Goal: Task Accomplishment & Management: Use online tool/utility

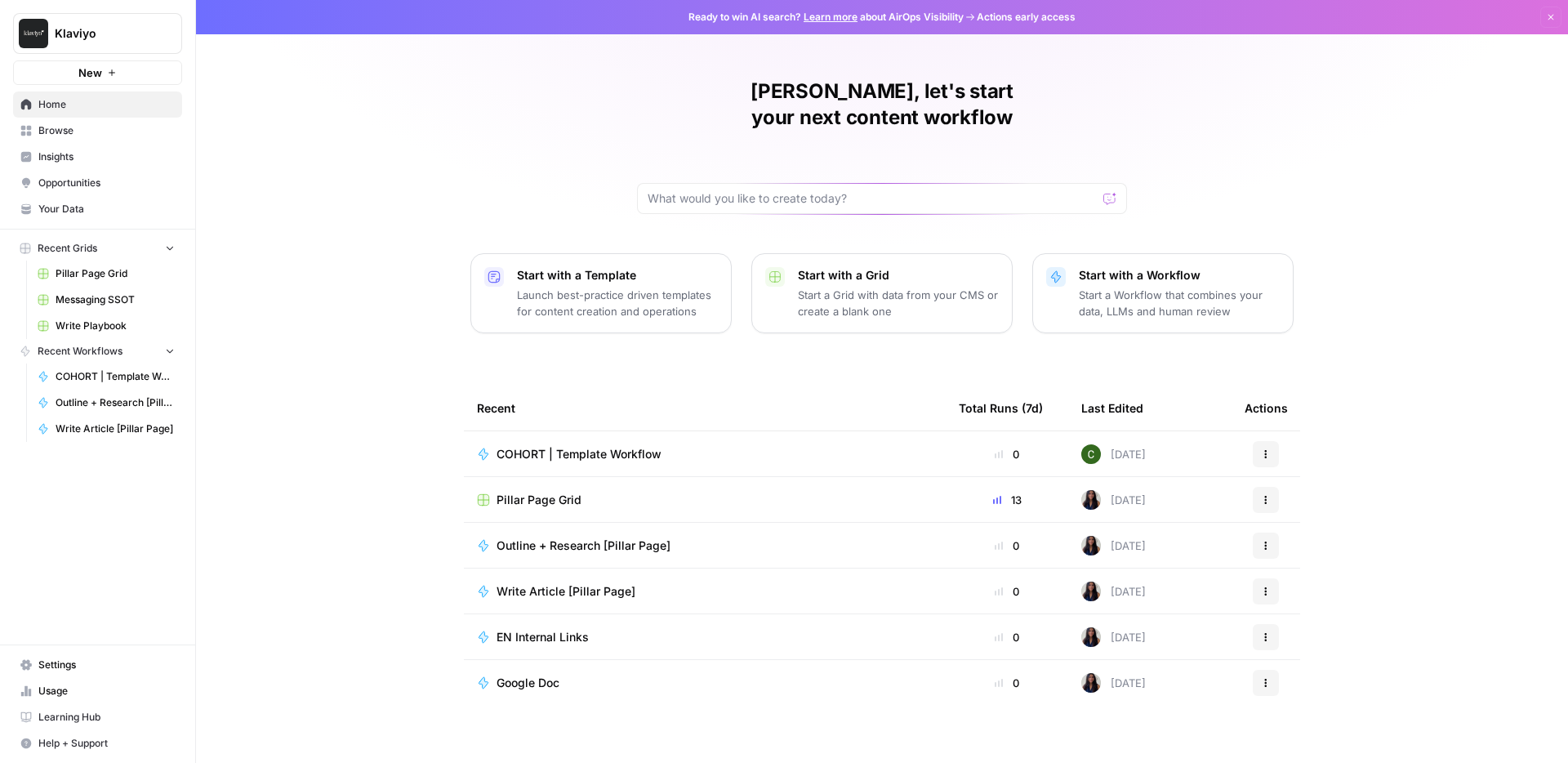
click at [70, 721] on span "Learning Hub" at bounding box center [106, 716] width 136 height 14
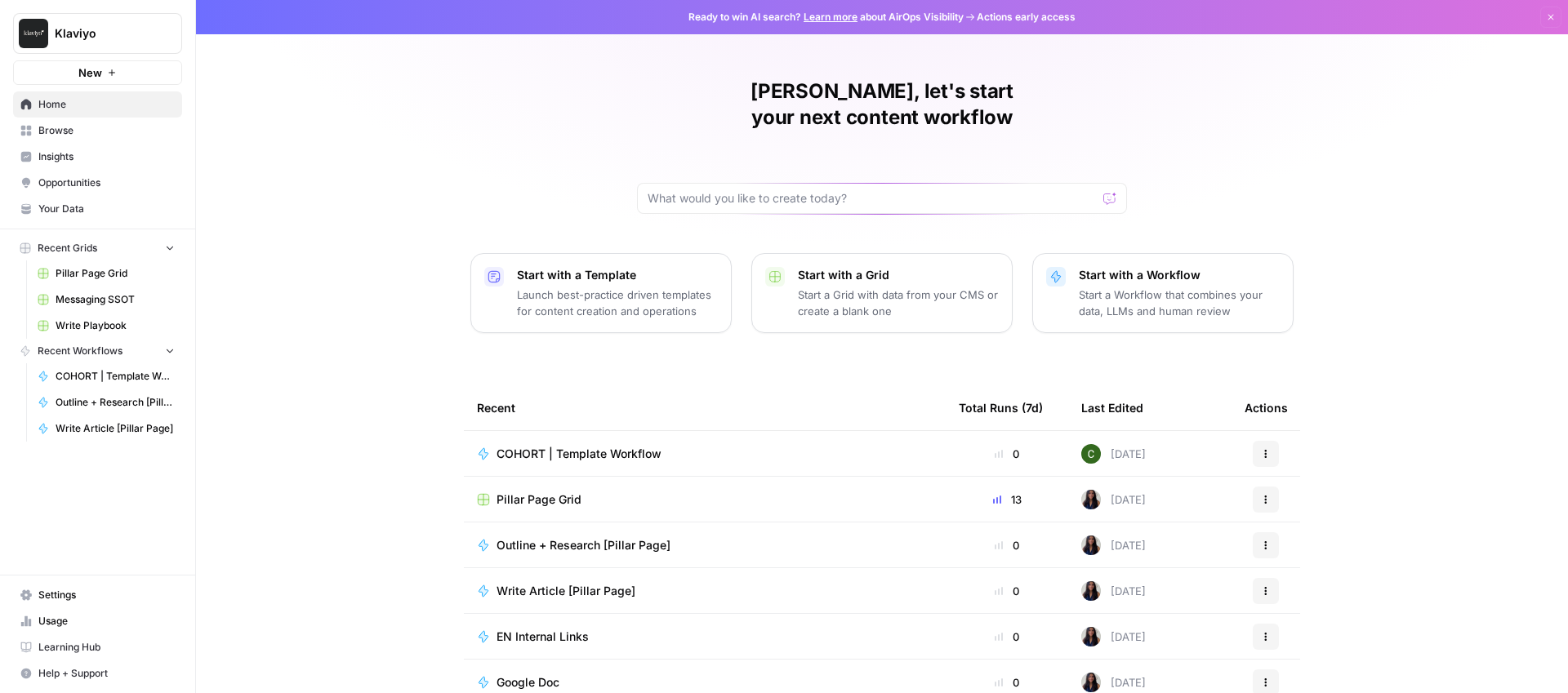
click at [50, 134] on span "Browse" at bounding box center [106, 130] width 136 height 14
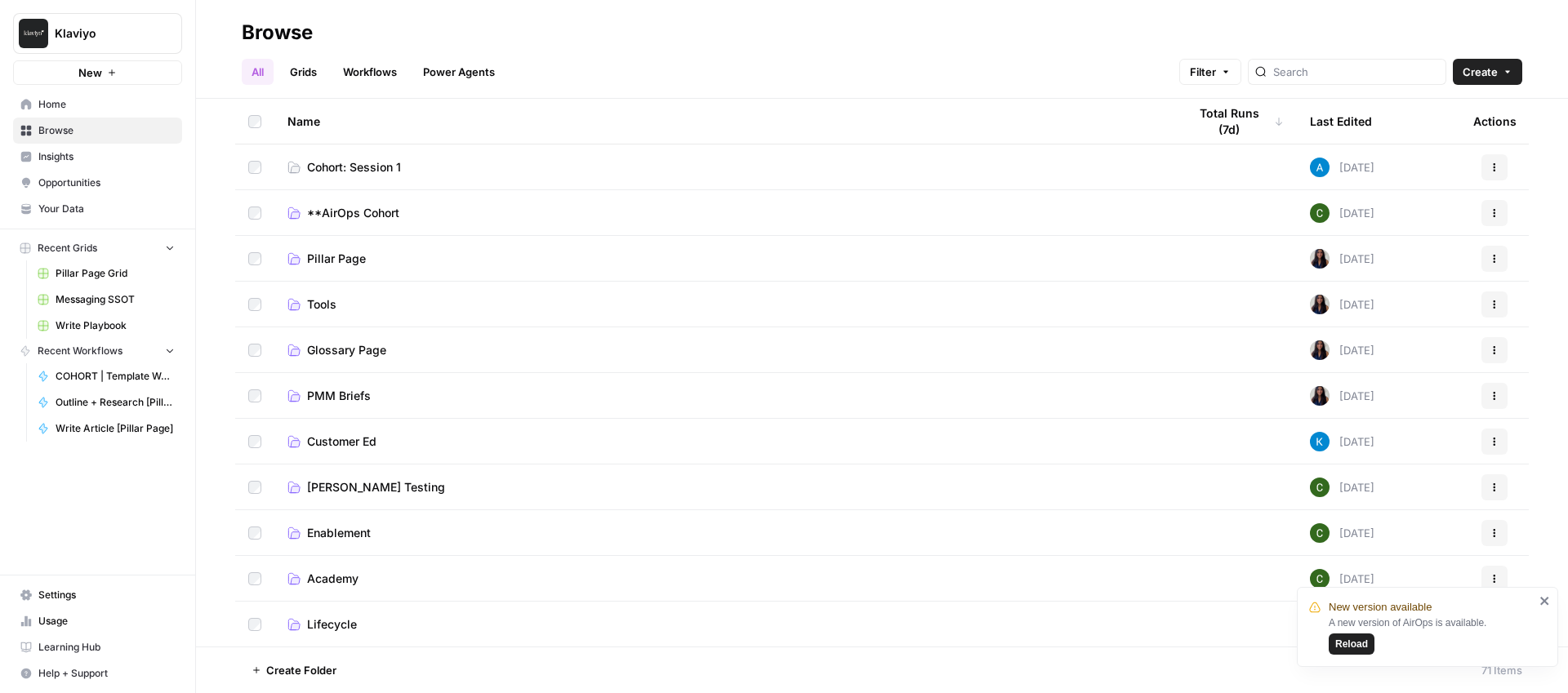
click at [347, 172] on span "Cohort: Session 1" at bounding box center [354, 166] width 94 height 16
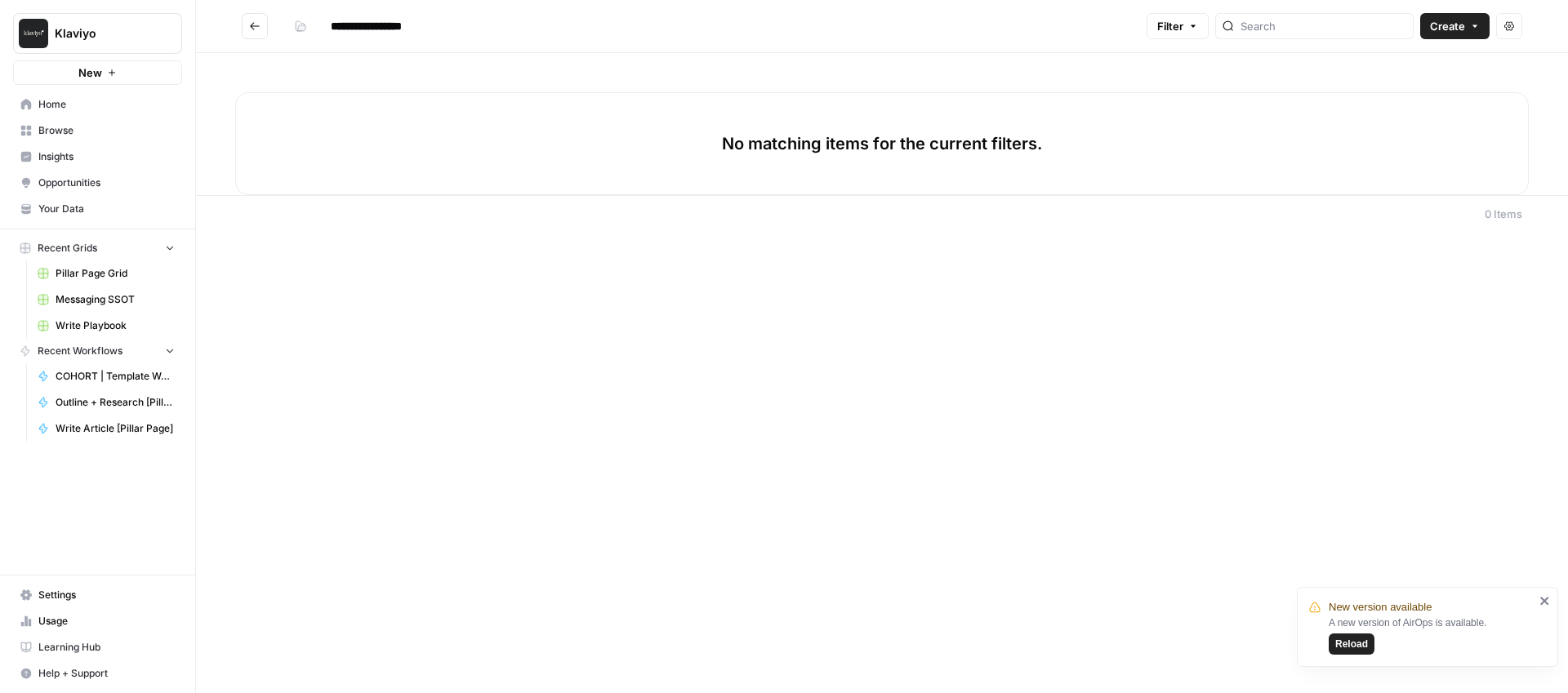
click at [1444, 25] on span "Create" at bounding box center [1447, 25] width 35 height 16
click at [1395, 89] on span "Workflow" at bounding box center [1424, 87] width 92 height 16
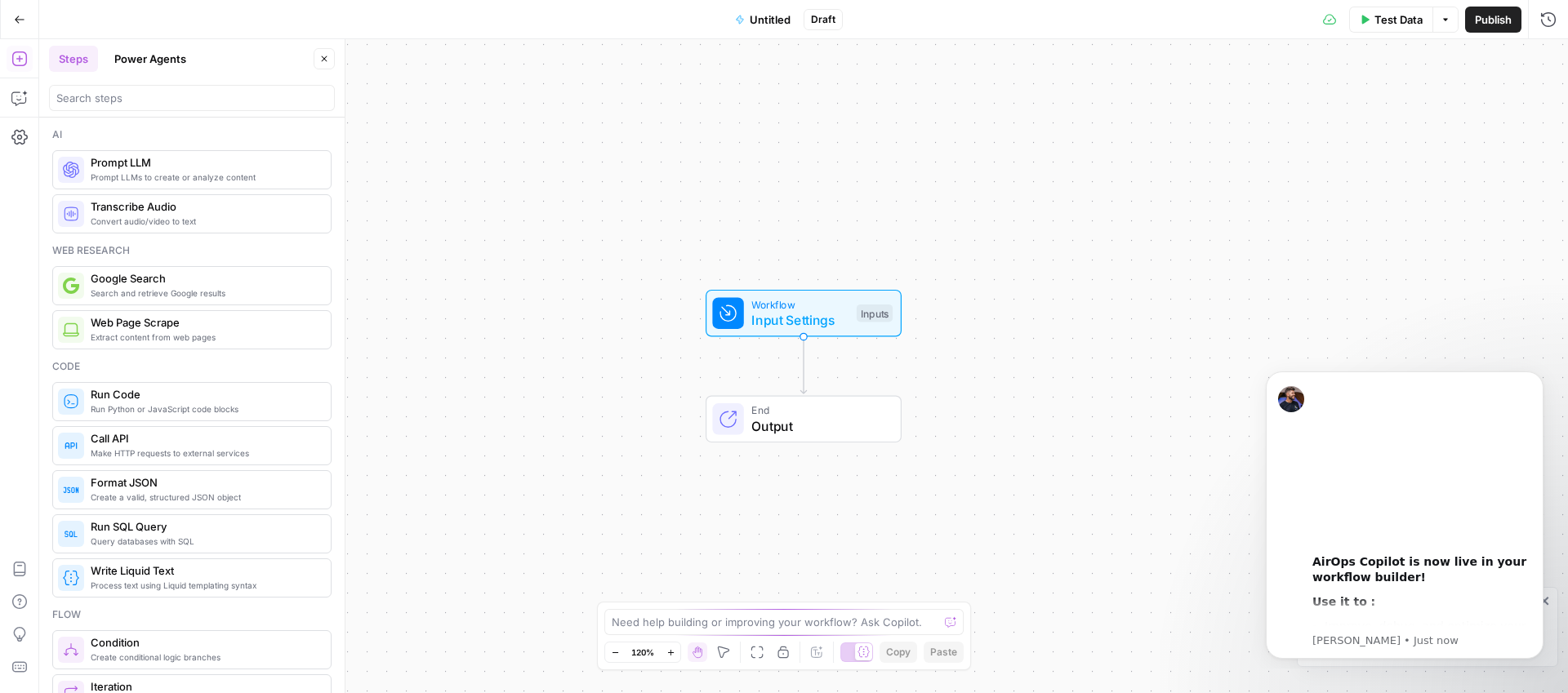
click at [764, 17] on span "Untitled" at bounding box center [770, 19] width 41 height 16
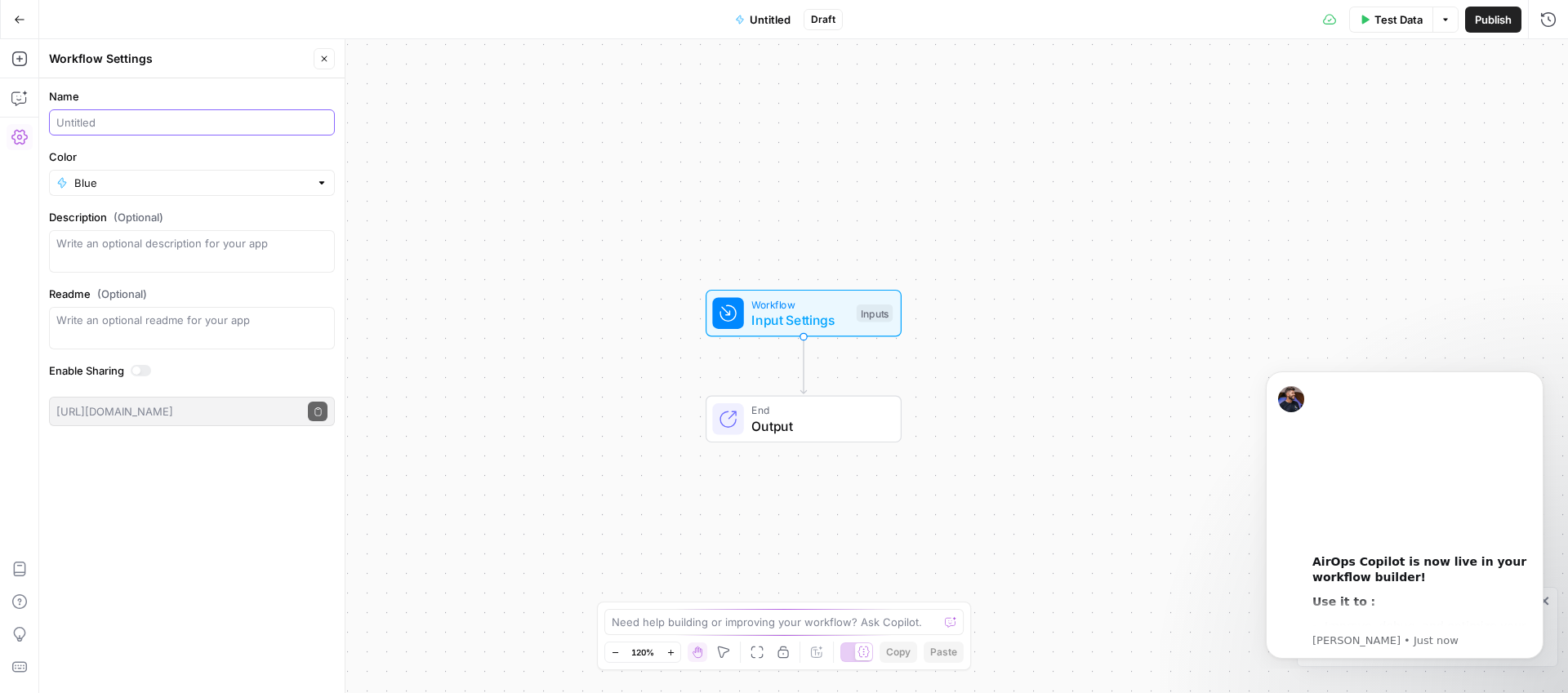
click at [251, 125] on input "Name" at bounding box center [191, 122] width 271 height 16
type input "Adrianne Poole Workflow Test (Meta desc. existing blog)"
click at [156, 221] on span "(Optional)" at bounding box center [139, 217] width 50 height 16
click at [156, 235] on textarea "Description (Optional)" at bounding box center [191, 251] width 271 height 32
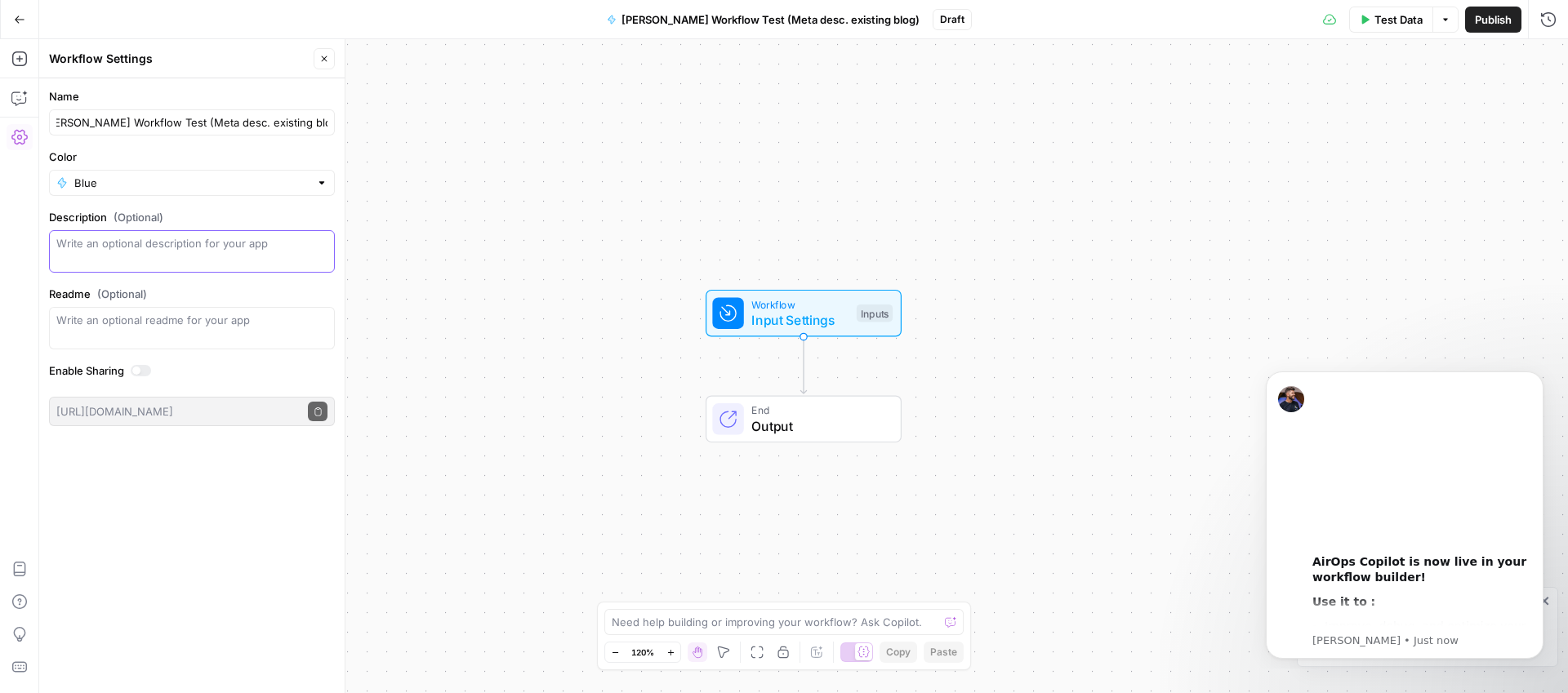
scroll to position [0, 0]
click at [512, 362] on div "Workflow Input Settings Inputs End Output" at bounding box center [803, 366] width 1529 height 654
click at [241, 187] on input "Color" at bounding box center [191, 183] width 235 height 16
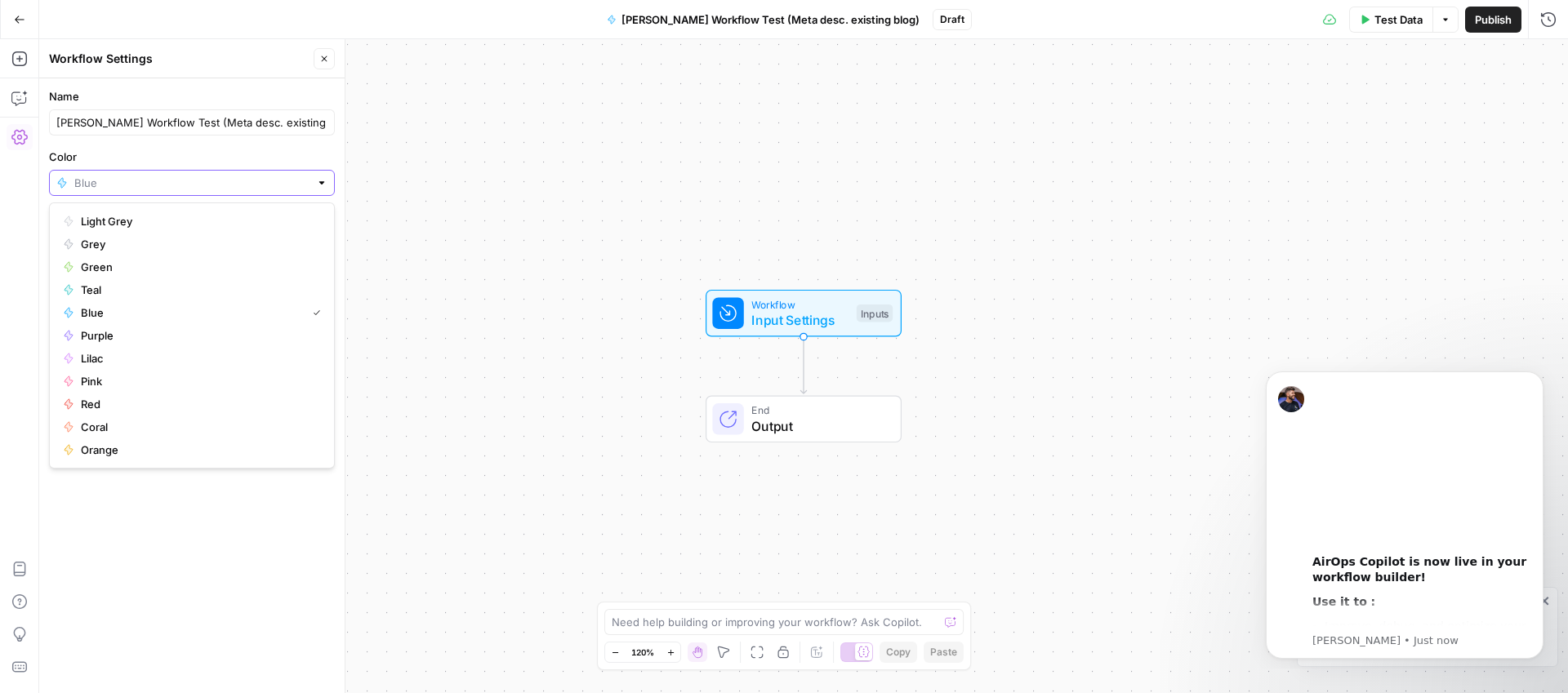
click at [241, 187] on input "Color" at bounding box center [191, 183] width 235 height 16
type input "Blue"
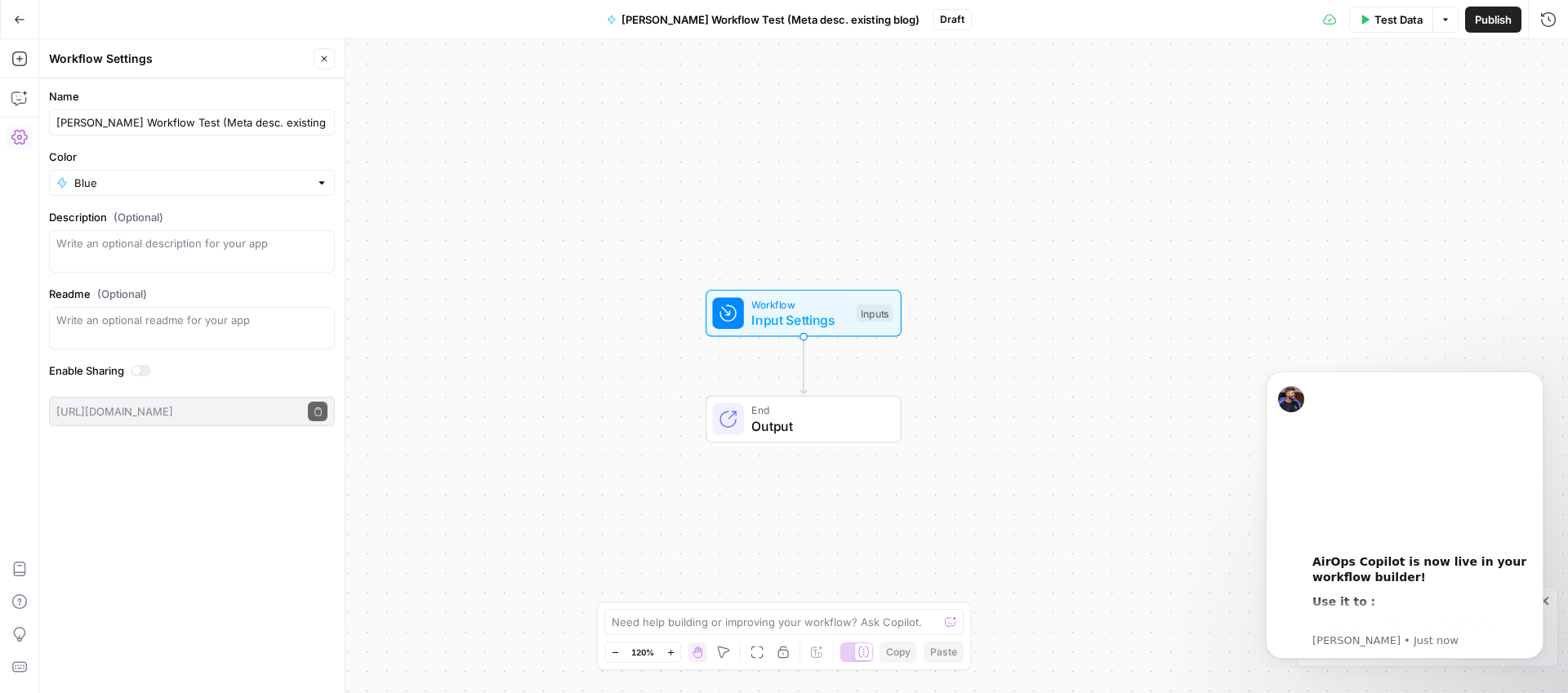
click at [478, 192] on div "Workflow Input Settings Inputs End Output" at bounding box center [803, 366] width 1529 height 654
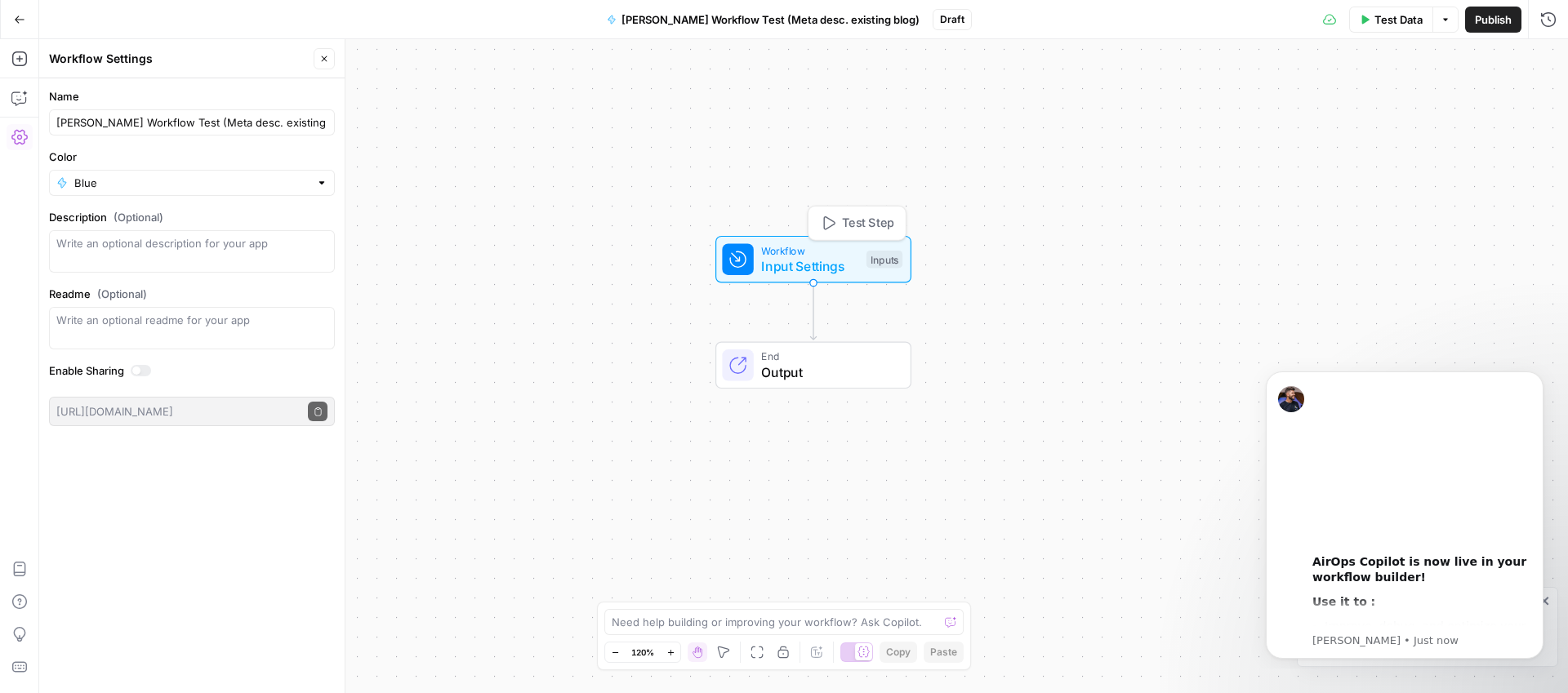
click at [832, 258] on span "Input Settings" at bounding box center [810, 266] width 97 height 20
click at [1535, 380] on icon "Dismiss notification" at bounding box center [1539, 375] width 9 height 9
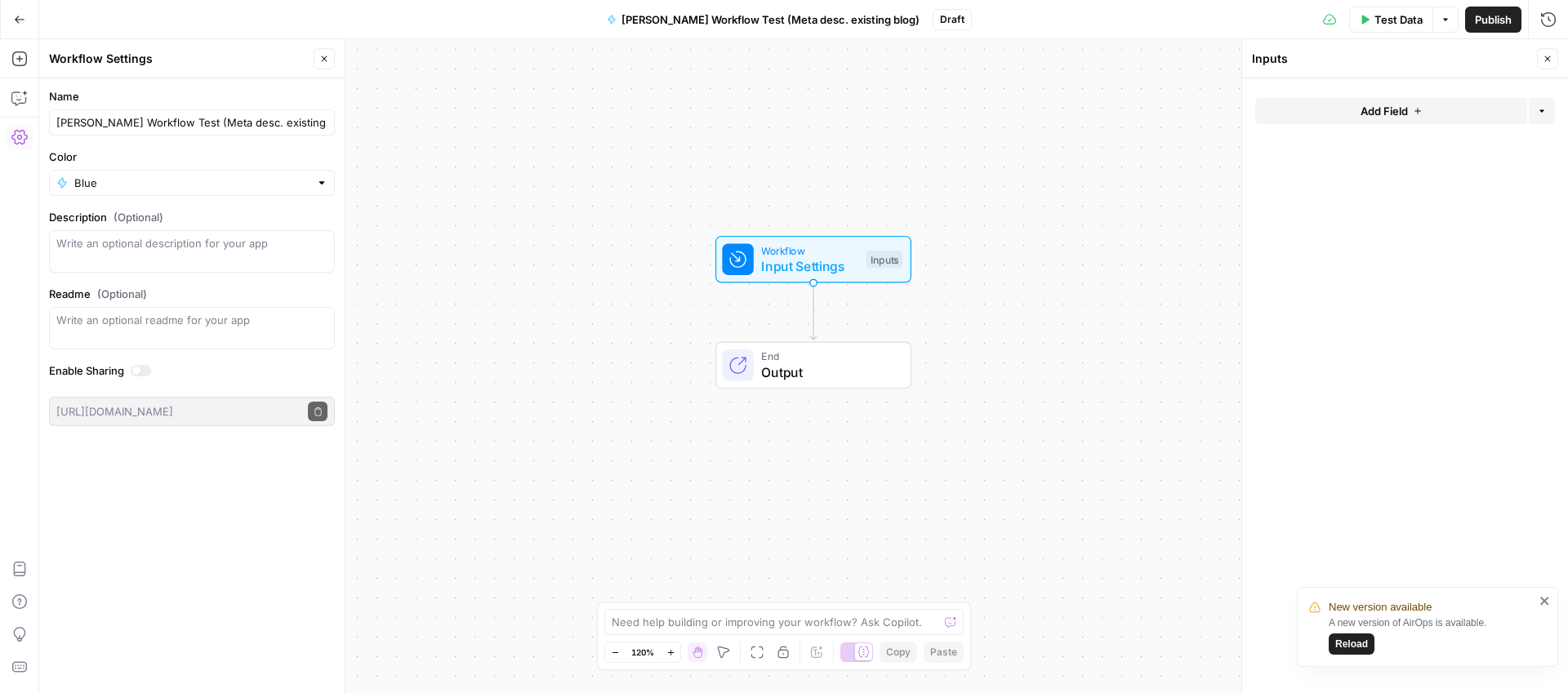
click at [1395, 115] on span "Add Field" at bounding box center [1384, 110] width 48 height 16
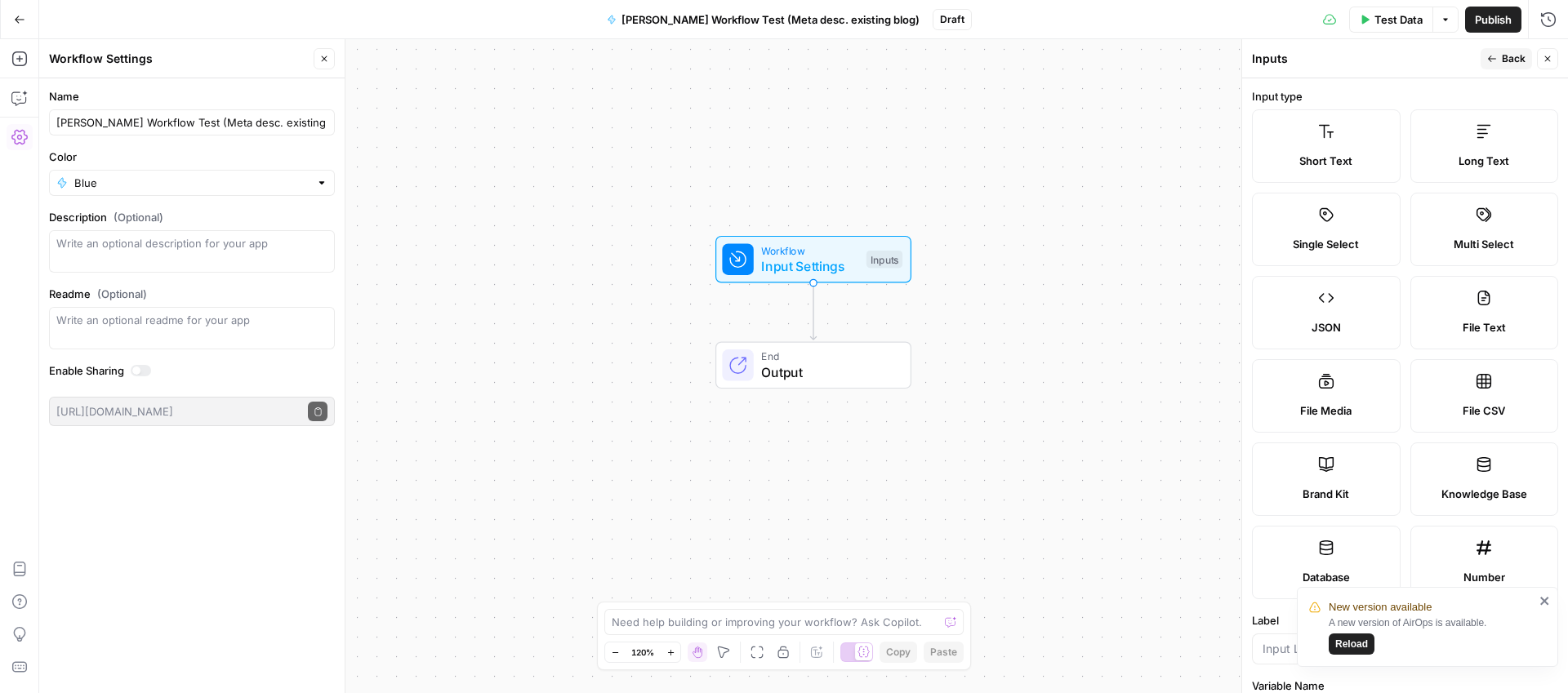
scroll to position [143, 0]
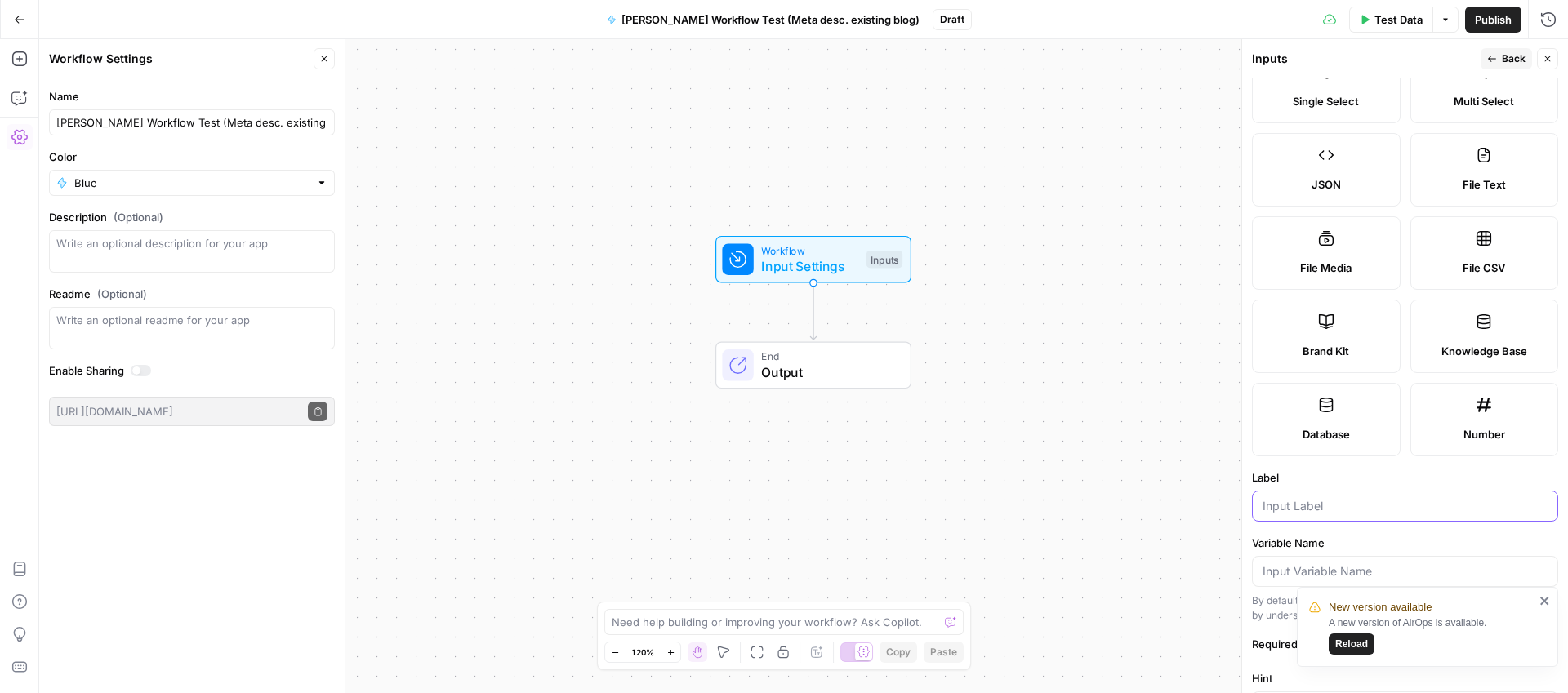
click at [1292, 504] on input "Label" at bounding box center [1405, 505] width 285 height 16
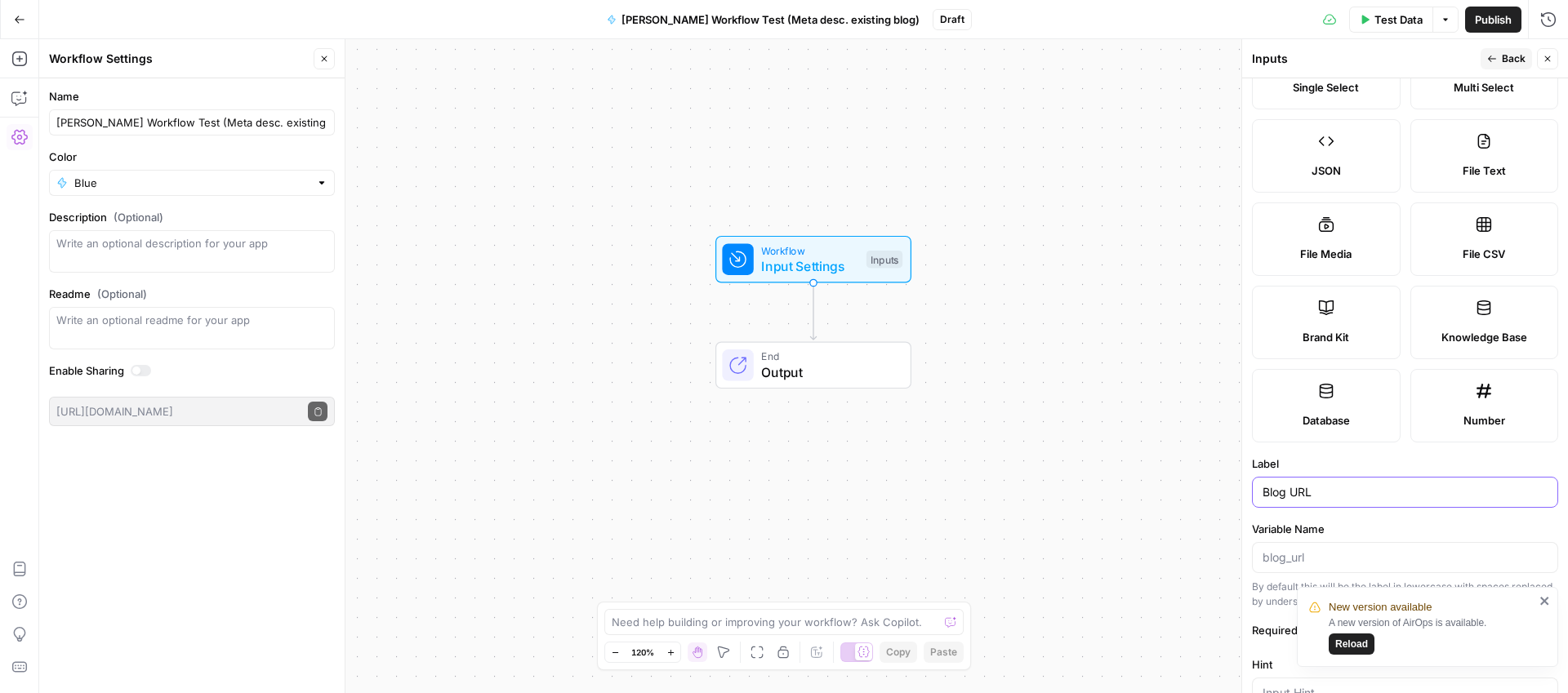
scroll to position [0, 0]
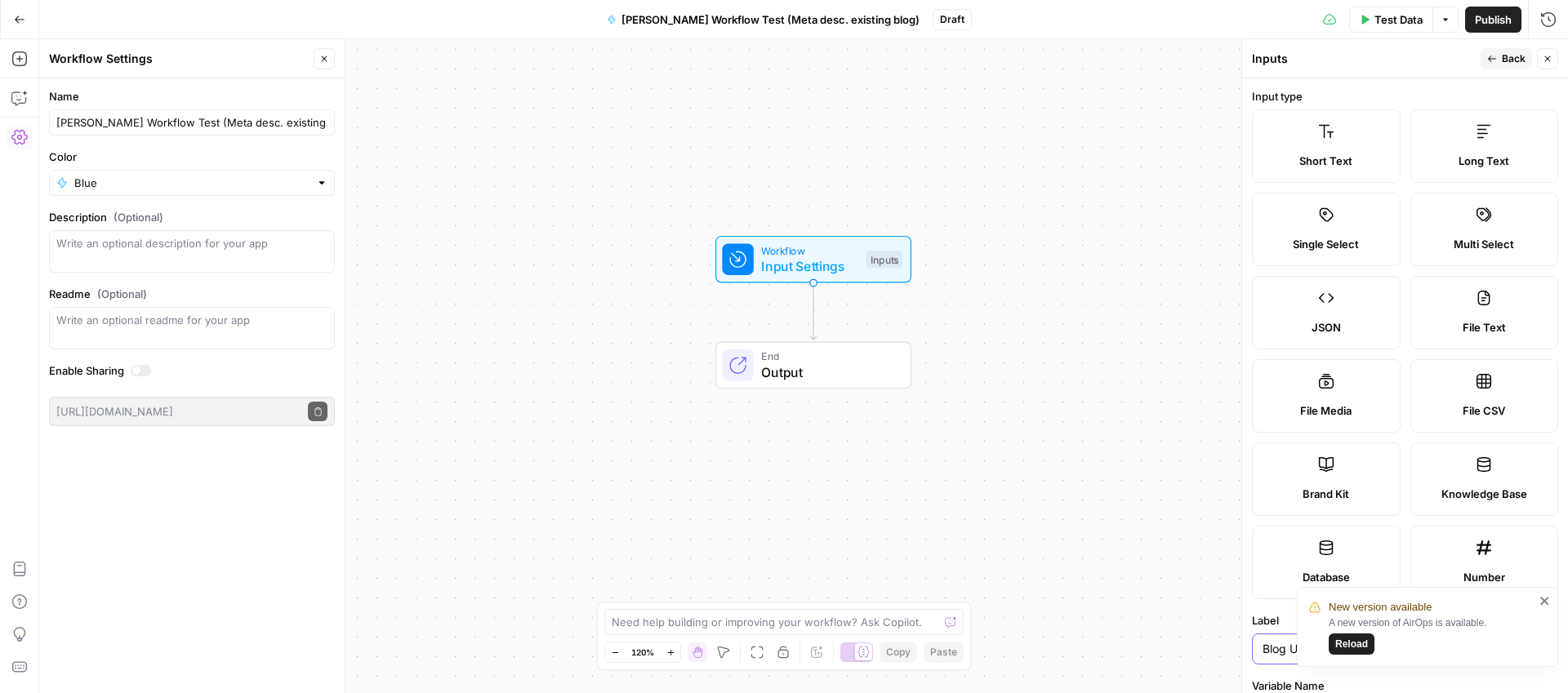
type input "Blog URL"
click at [1541, 601] on icon "close" at bounding box center [1544, 600] width 11 height 13
click at [1506, 60] on span "Back" at bounding box center [1514, 59] width 24 height 14
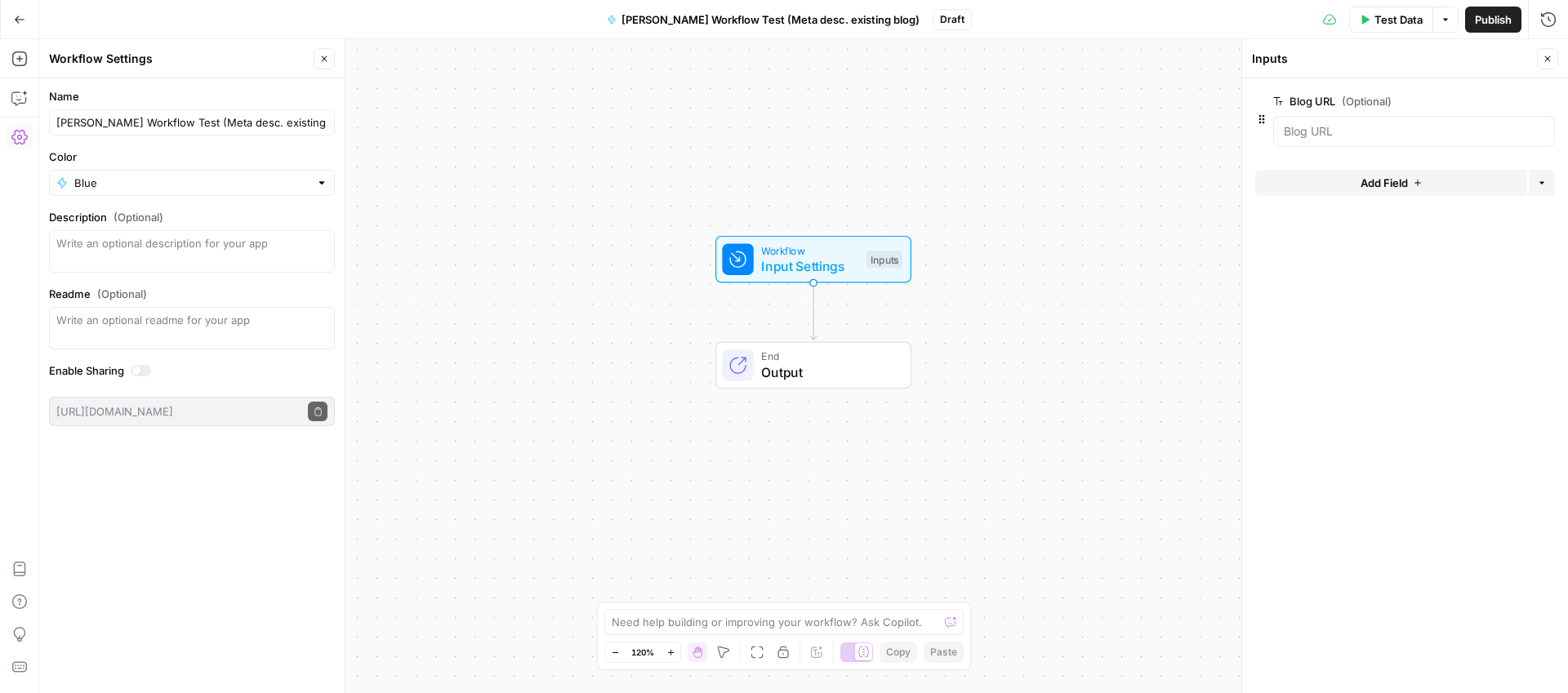
click at [1332, 180] on button "Add Field" at bounding box center [1391, 183] width 272 height 26
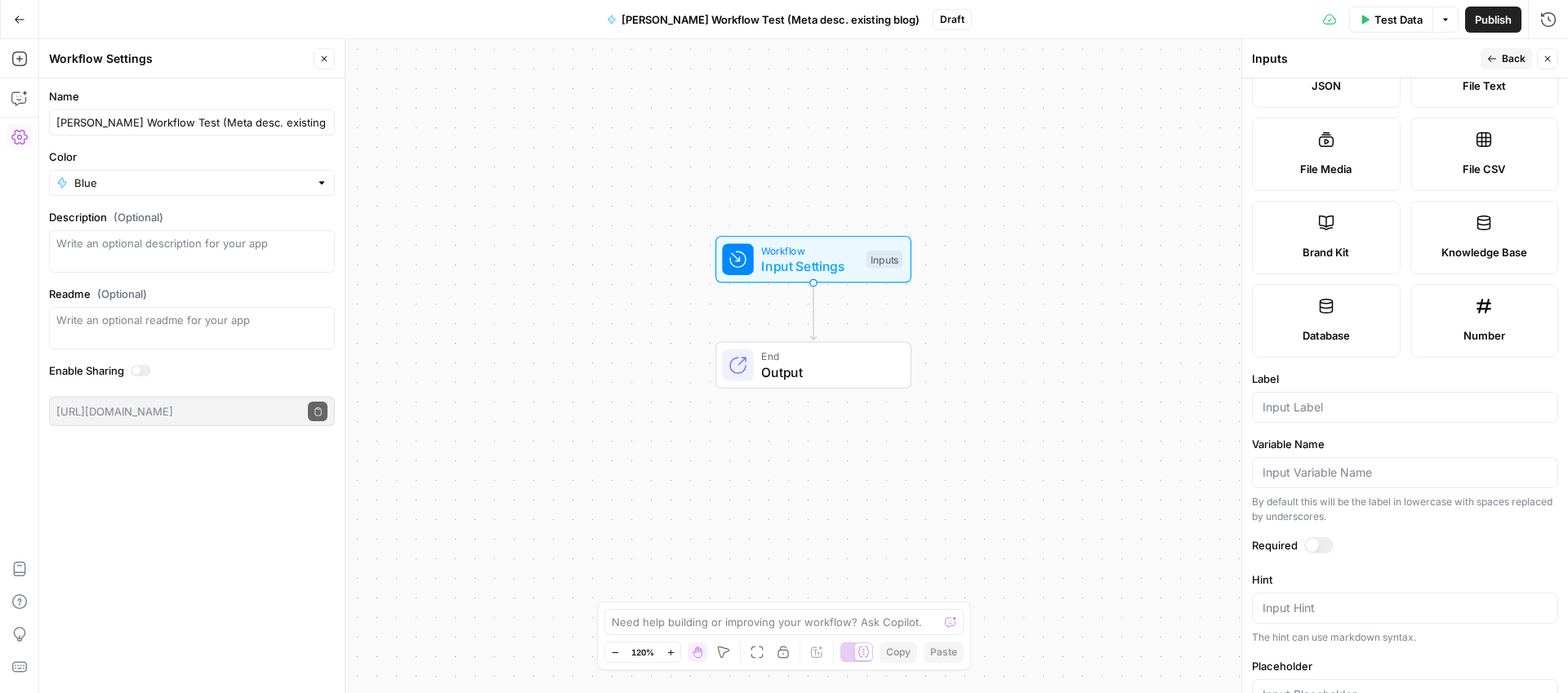
scroll to position [375, 0]
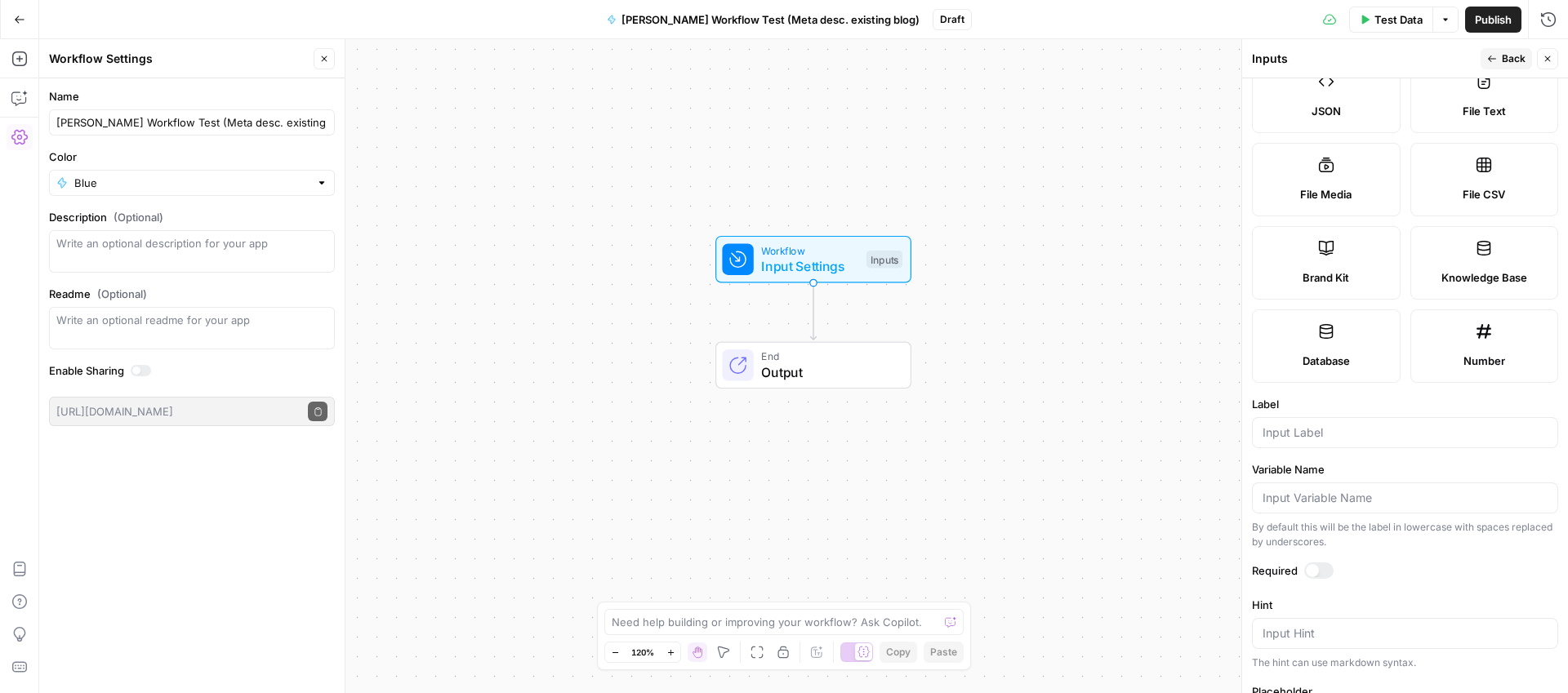
click at [1316, 273] on span "Brand Kit" at bounding box center [1326, 277] width 47 height 16
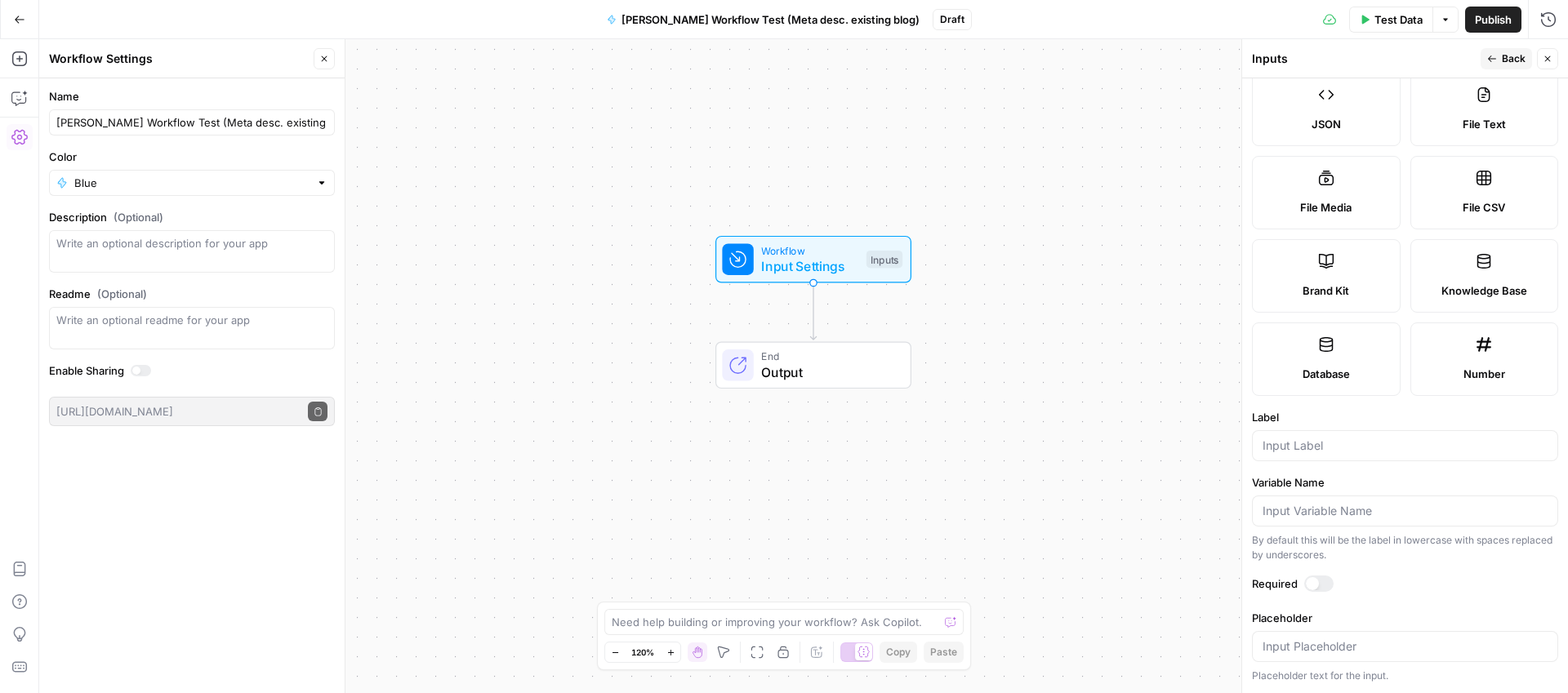
scroll to position [203, 0]
click at [1307, 447] on input "Label" at bounding box center [1405, 445] width 285 height 16
type input "Brand Kit"
click at [1492, 65] on button "Back" at bounding box center [1506, 59] width 52 height 21
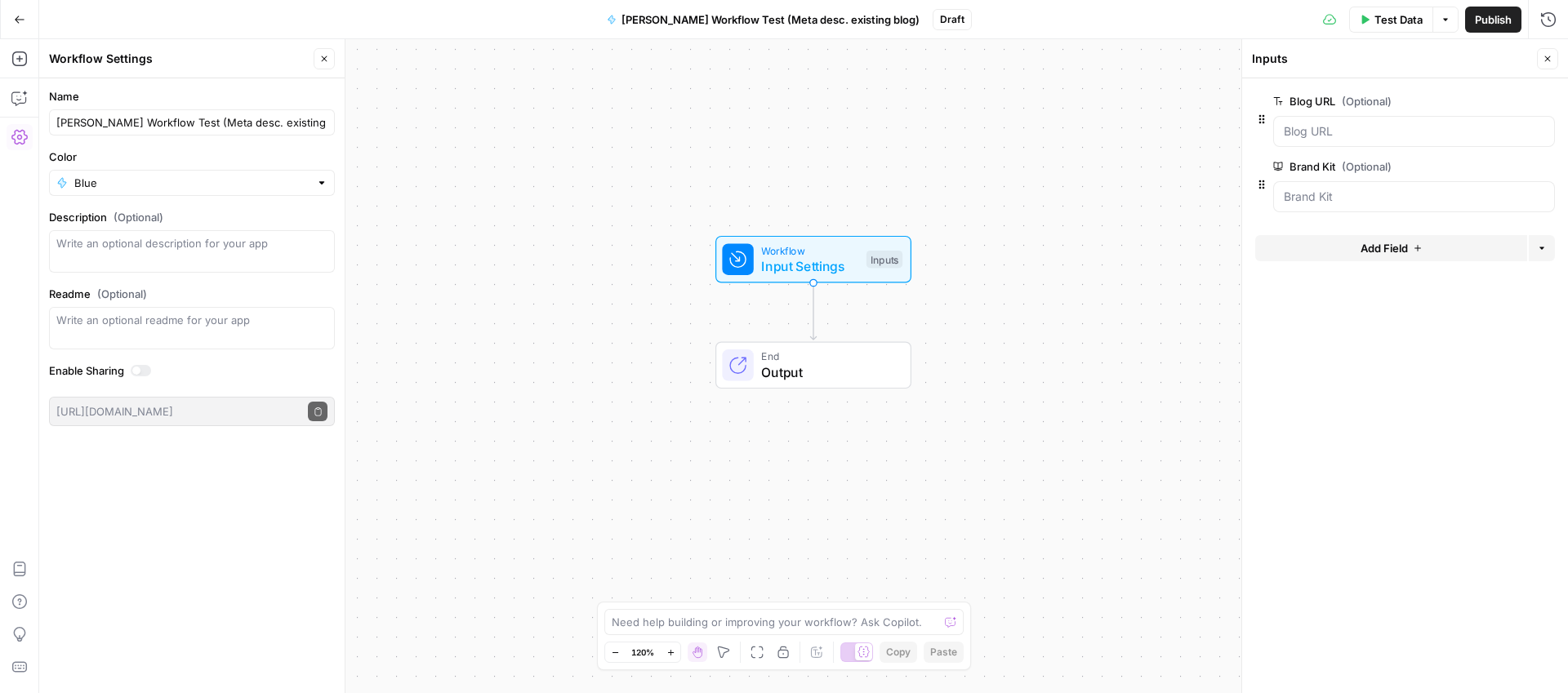
click at [13, 11] on button "Go Back" at bounding box center [20, 20] width 30 height 30
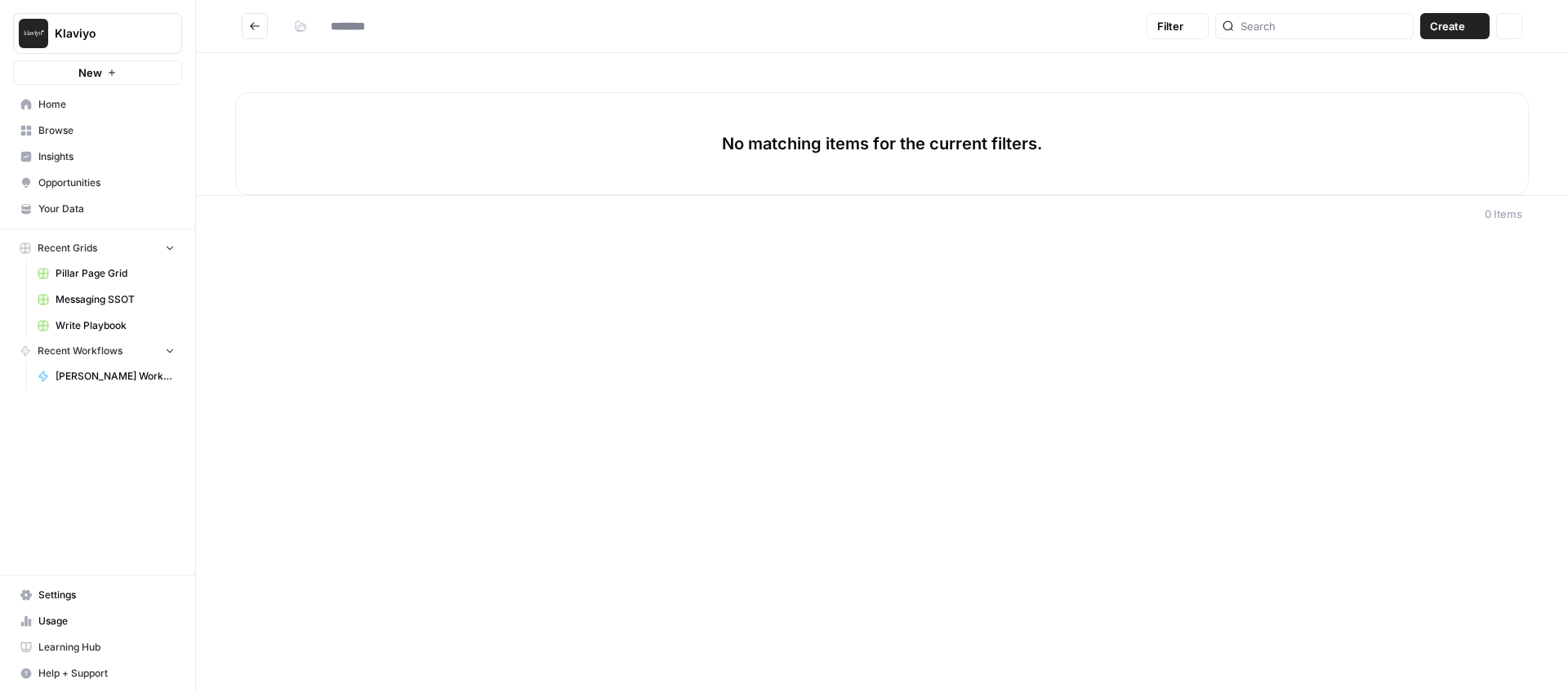
type input "**********"
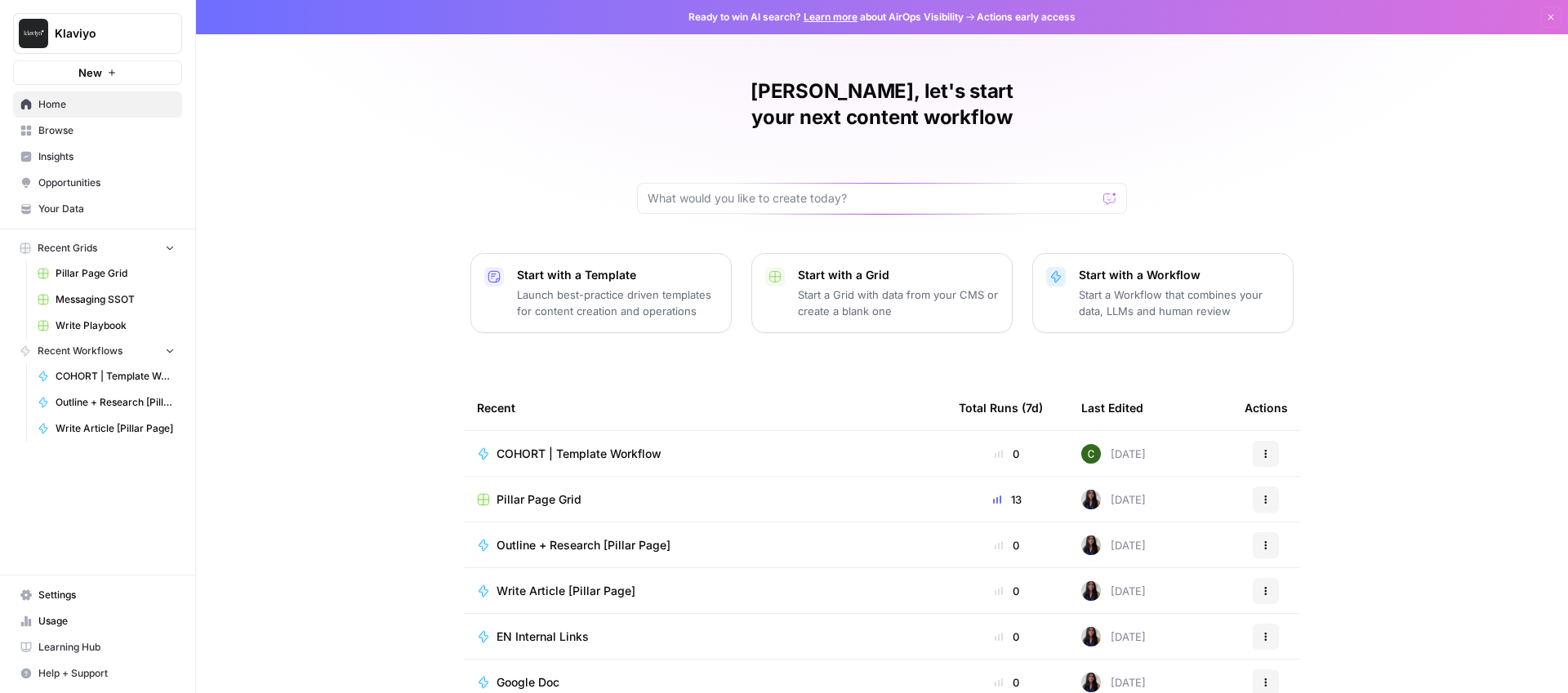
click at [95, 275] on span "Pillar Page Grid" at bounding box center [115, 273] width 119 height 14
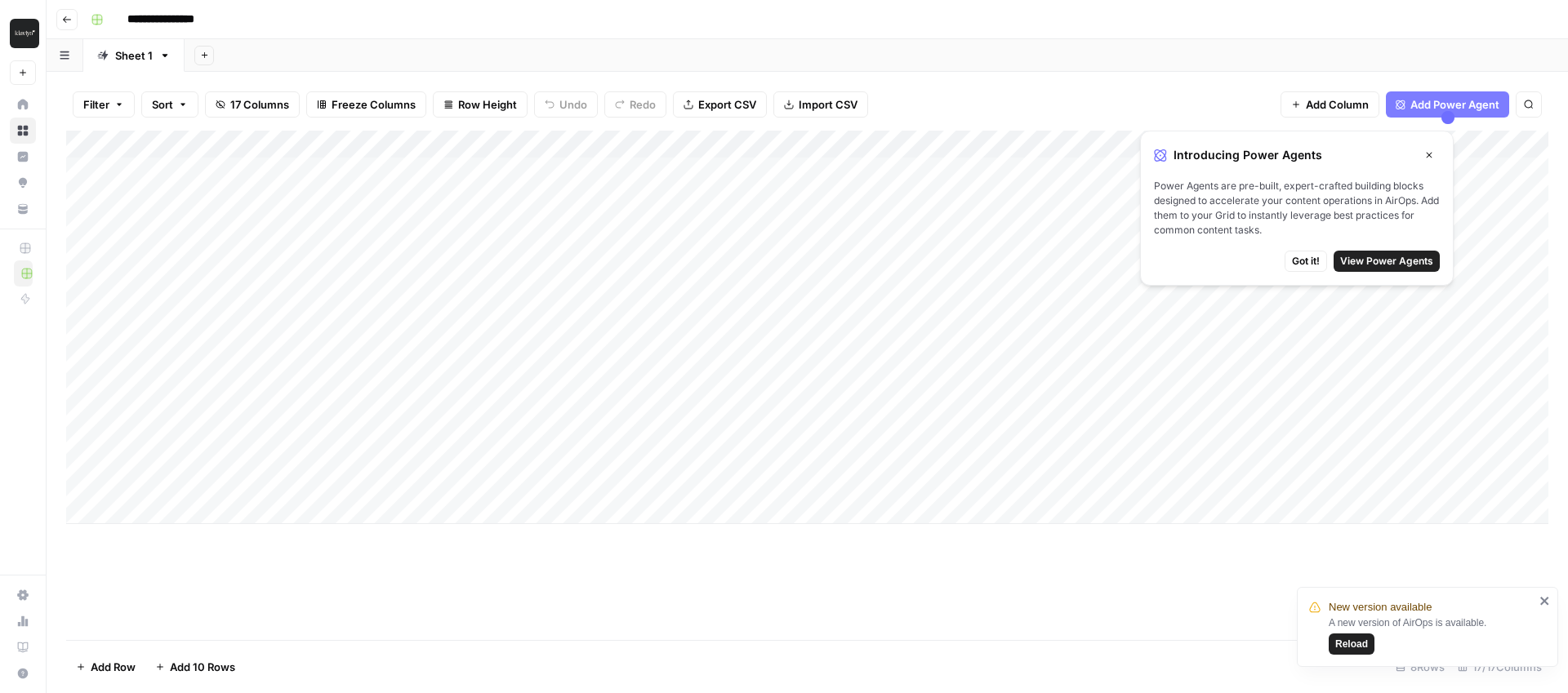
click at [645, 144] on div "Add Column" at bounding box center [807, 327] width 1482 height 393
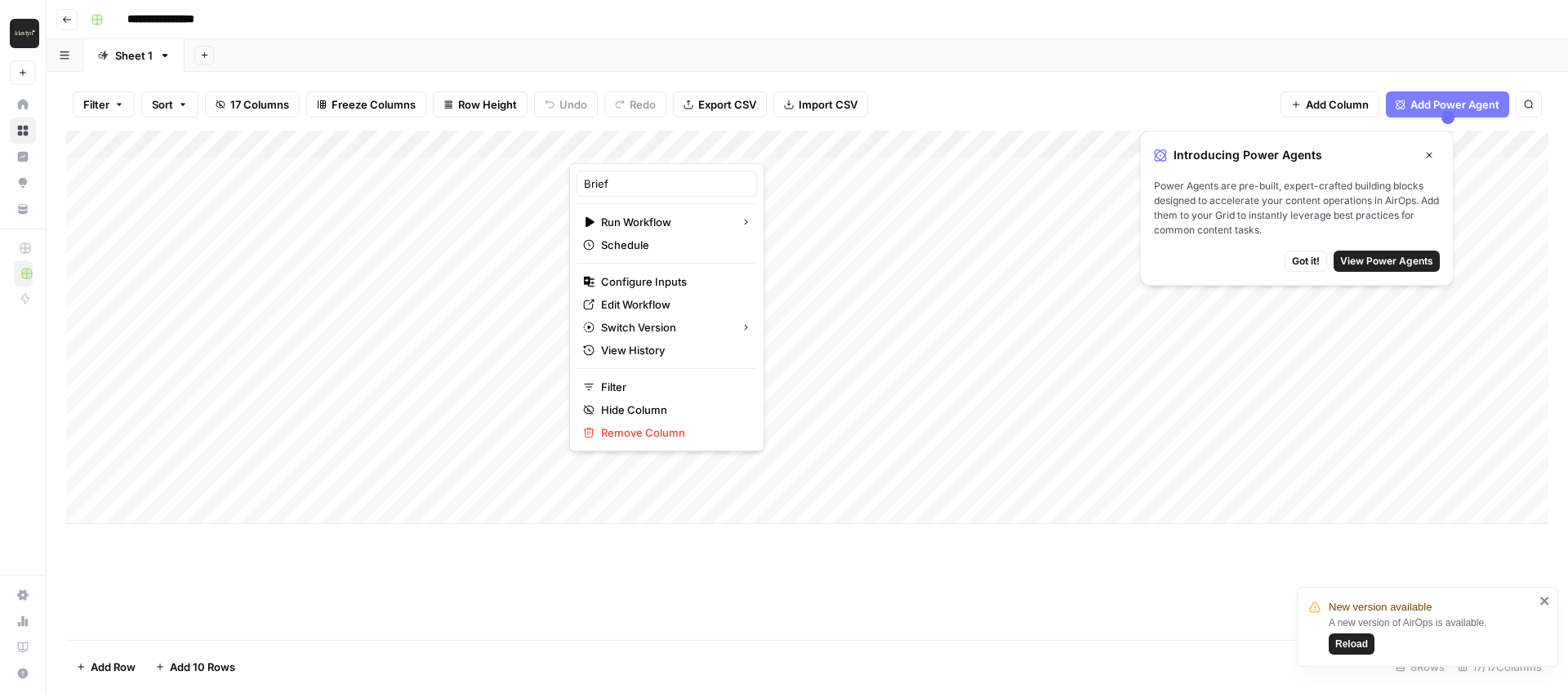
click at [646, 140] on div at bounding box center [643, 147] width 148 height 32
click at [626, 142] on div at bounding box center [643, 147] width 148 height 32
click at [653, 144] on div at bounding box center [643, 147] width 148 height 32
click at [684, 141] on div at bounding box center [643, 147] width 148 height 32
click at [681, 143] on div at bounding box center [643, 147] width 148 height 32
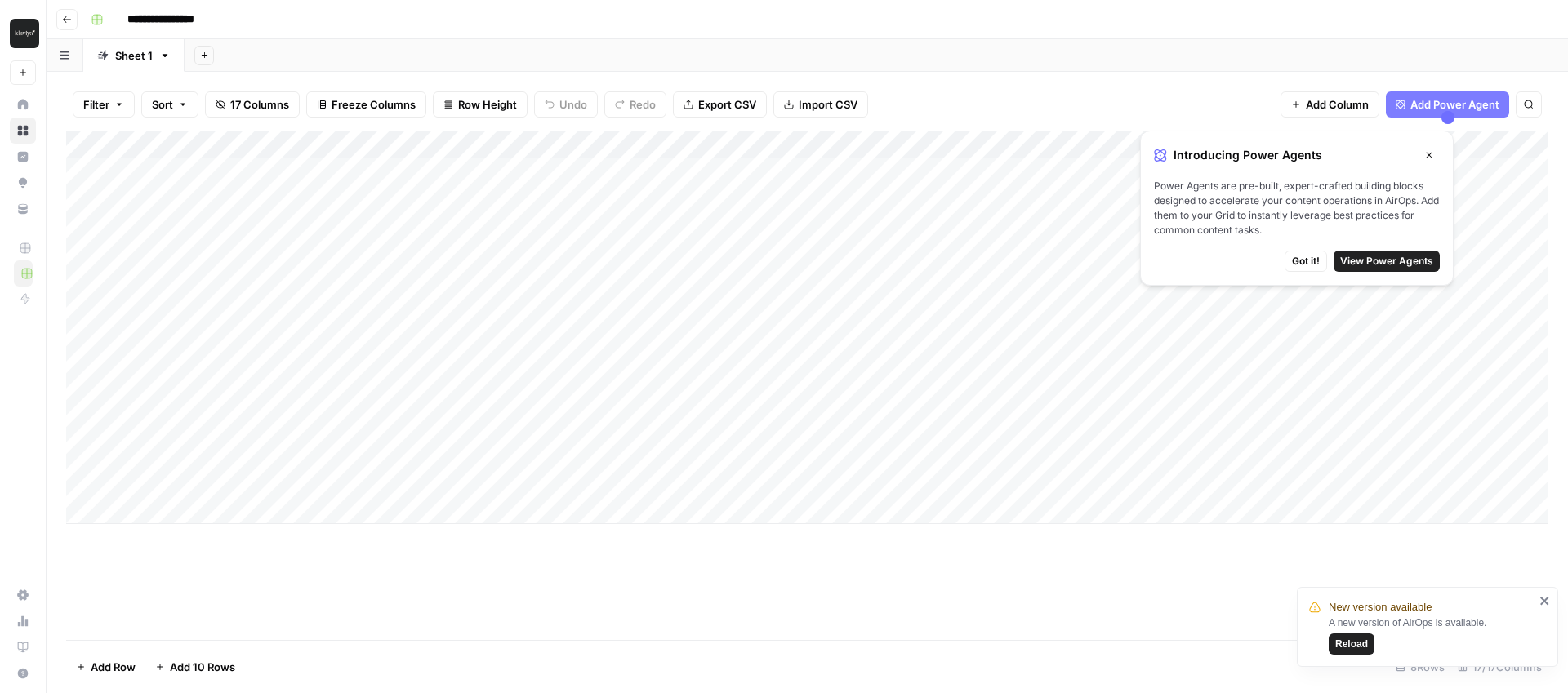
click at [713, 16] on div "**********" at bounding box center [818, 20] width 1468 height 26
click at [684, 144] on div "Add Column" at bounding box center [807, 327] width 1482 height 393
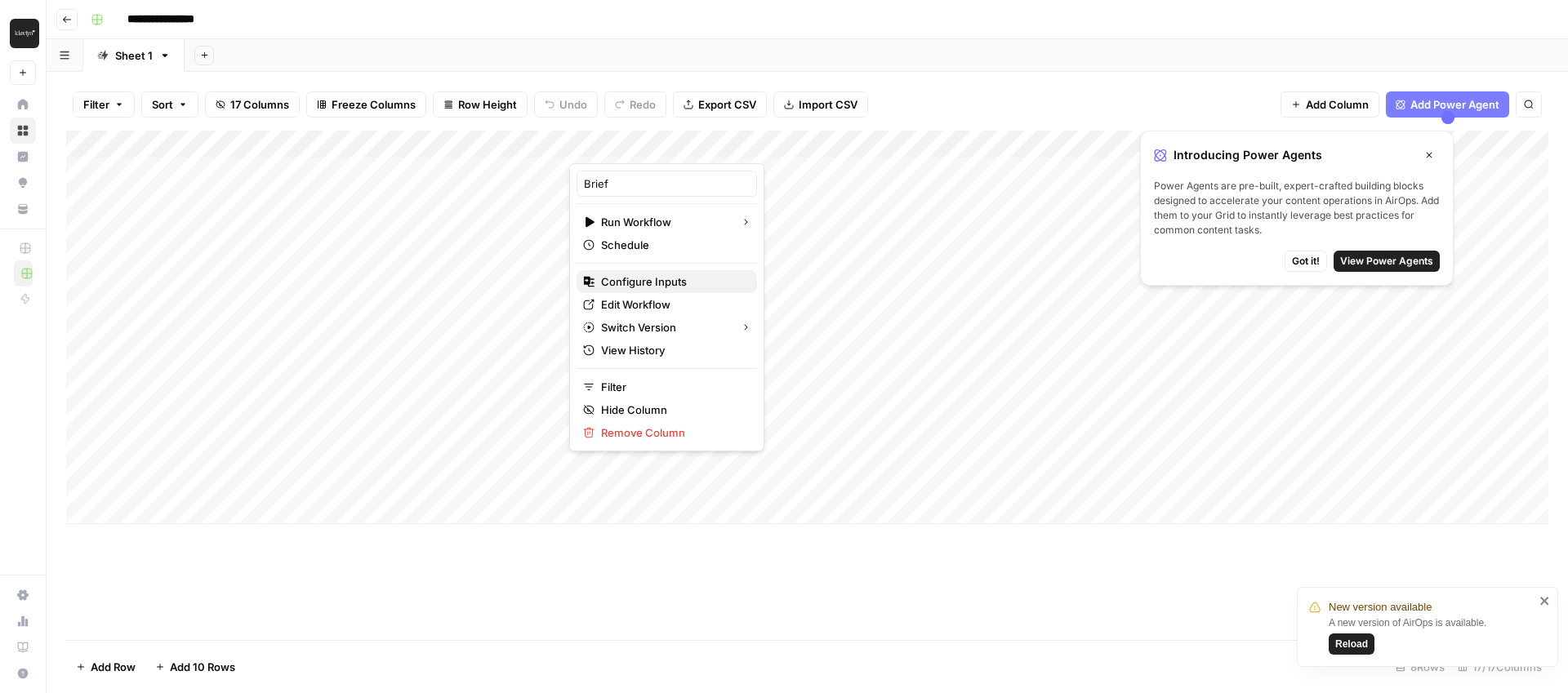
click at [645, 282] on span "Configure Inputs" at bounding box center [672, 281] width 143 height 16
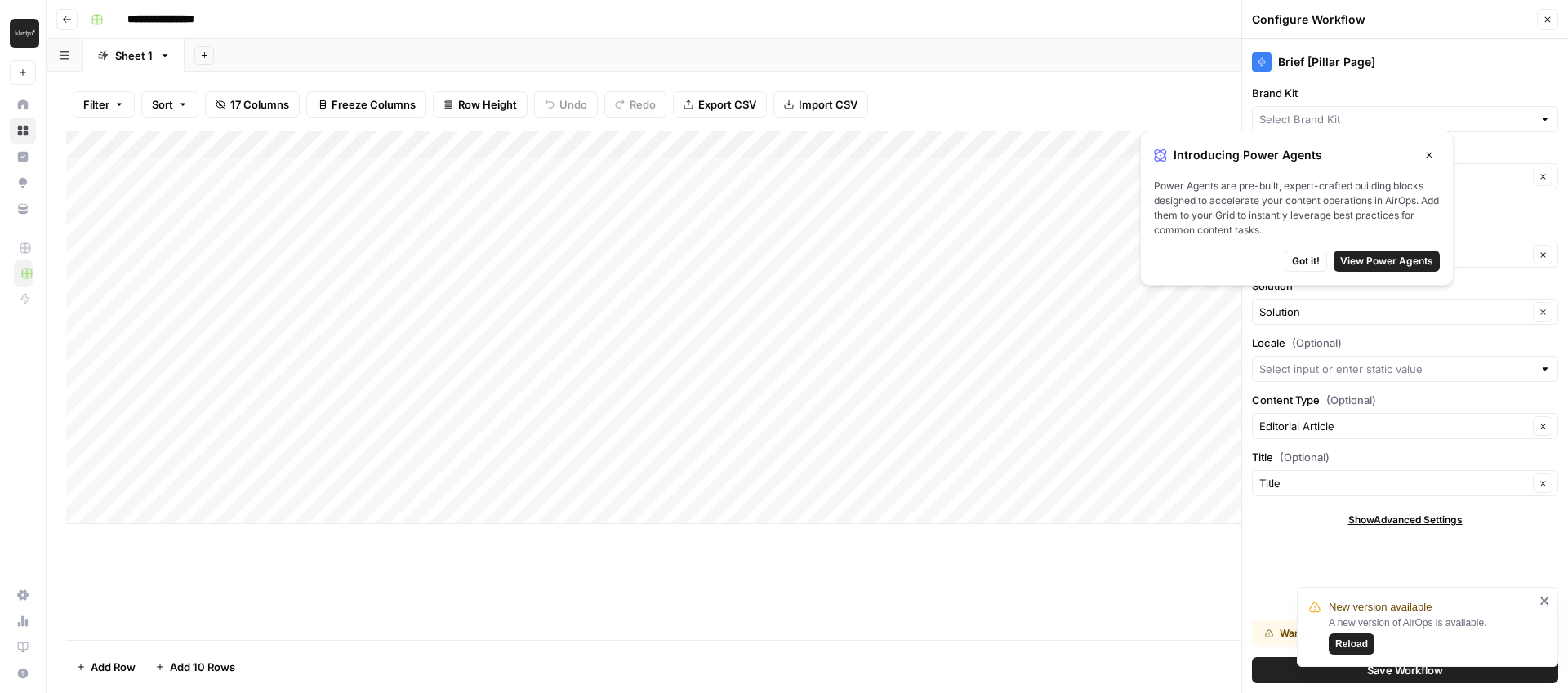
type input "Klaviyo"
click at [1303, 259] on span "Got it!" at bounding box center [1305, 261] width 28 height 14
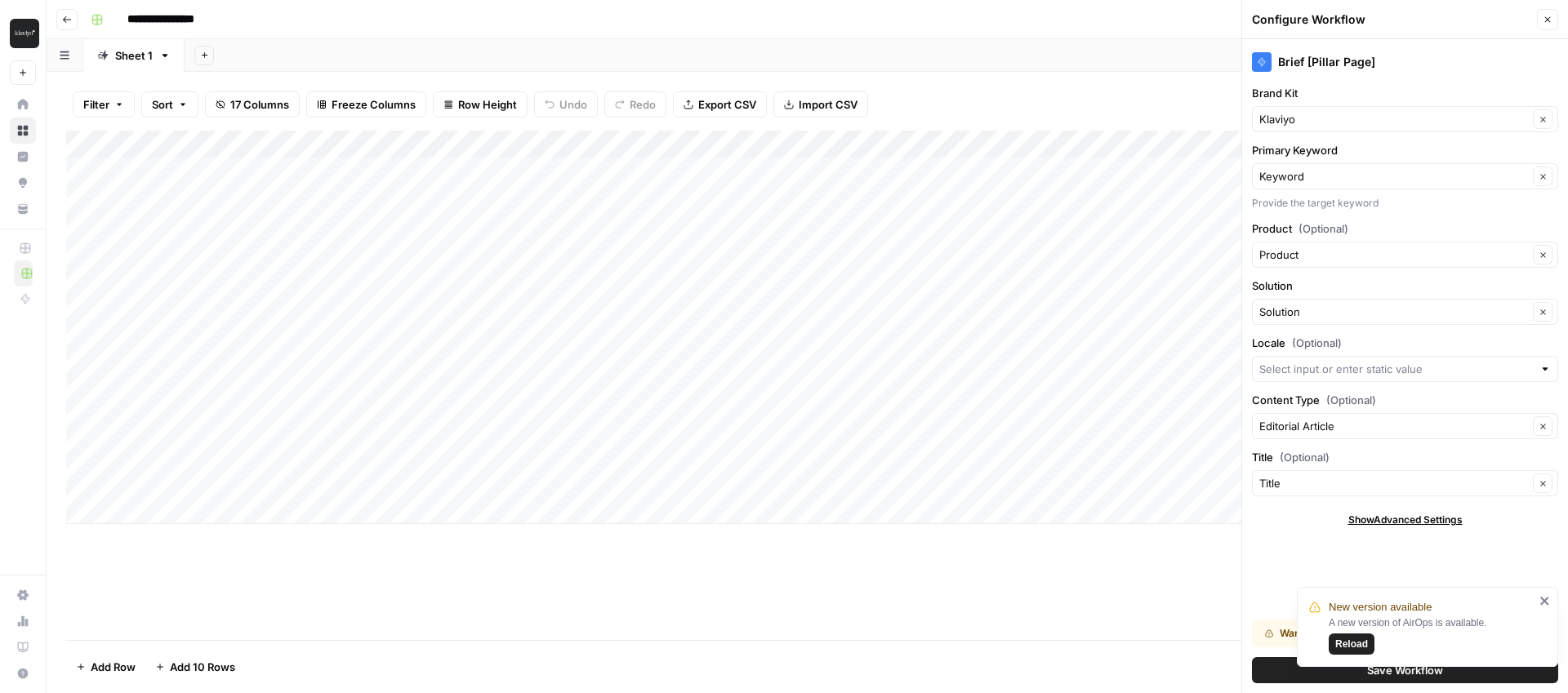
click at [1544, 17] on icon "button" at bounding box center [1548, 20] width 10 height 10
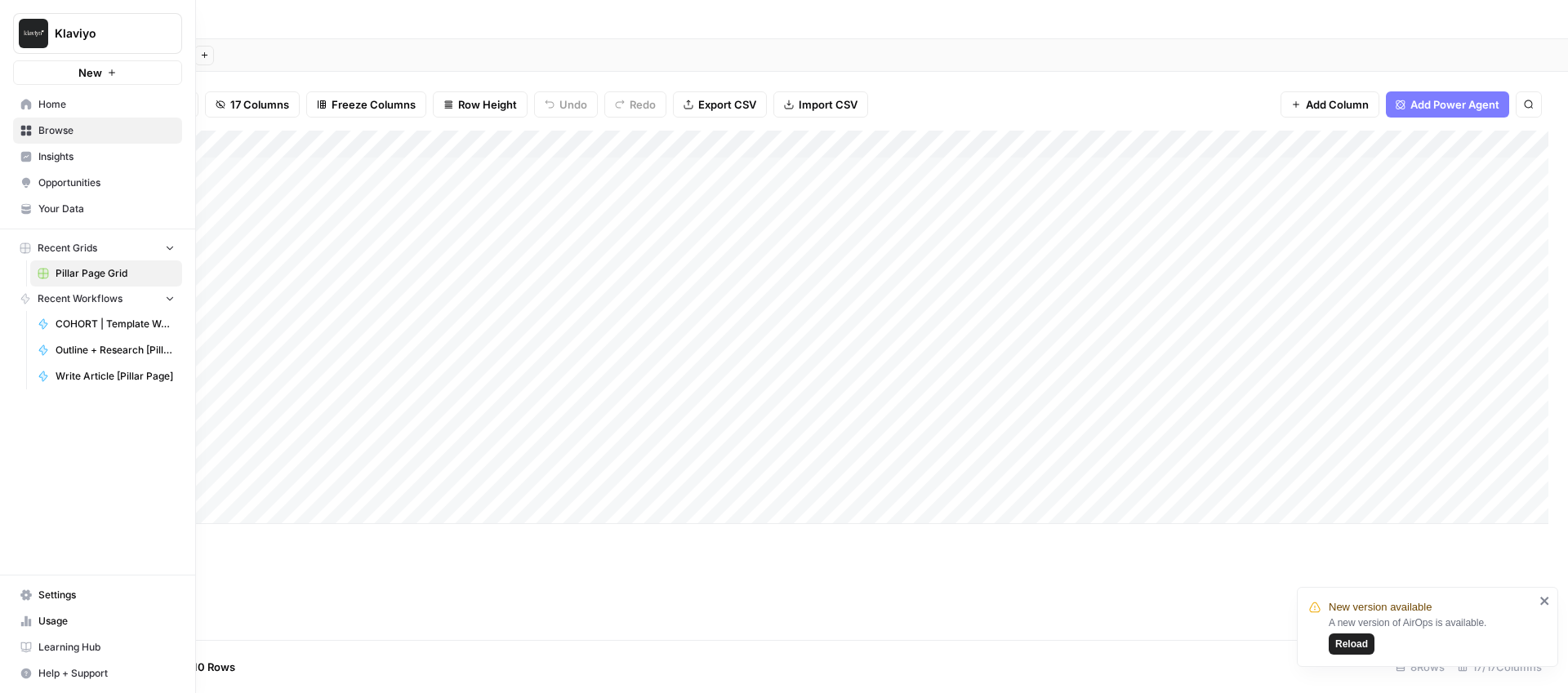
click at [38, 108] on span "Home" at bounding box center [106, 104] width 136 height 14
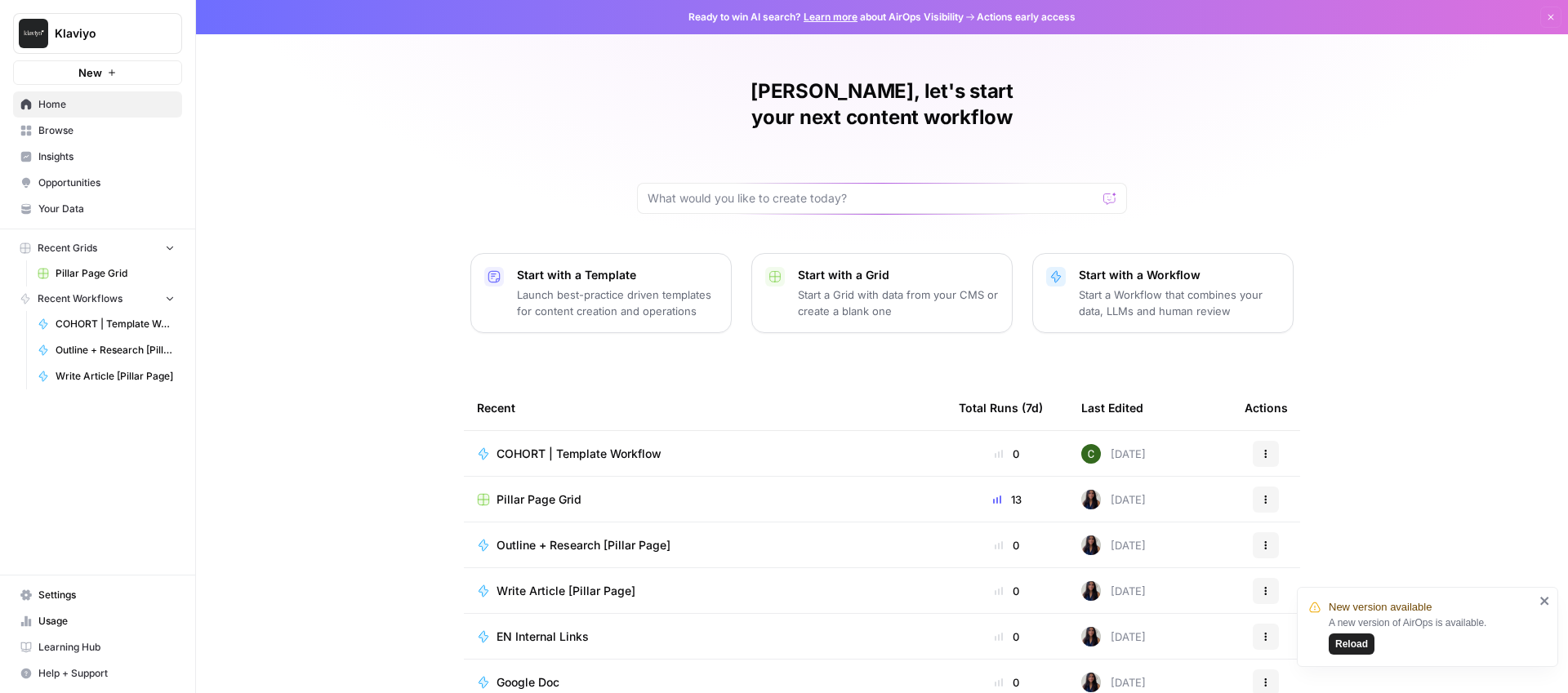
click at [52, 129] on span "Browse" at bounding box center [106, 130] width 136 height 14
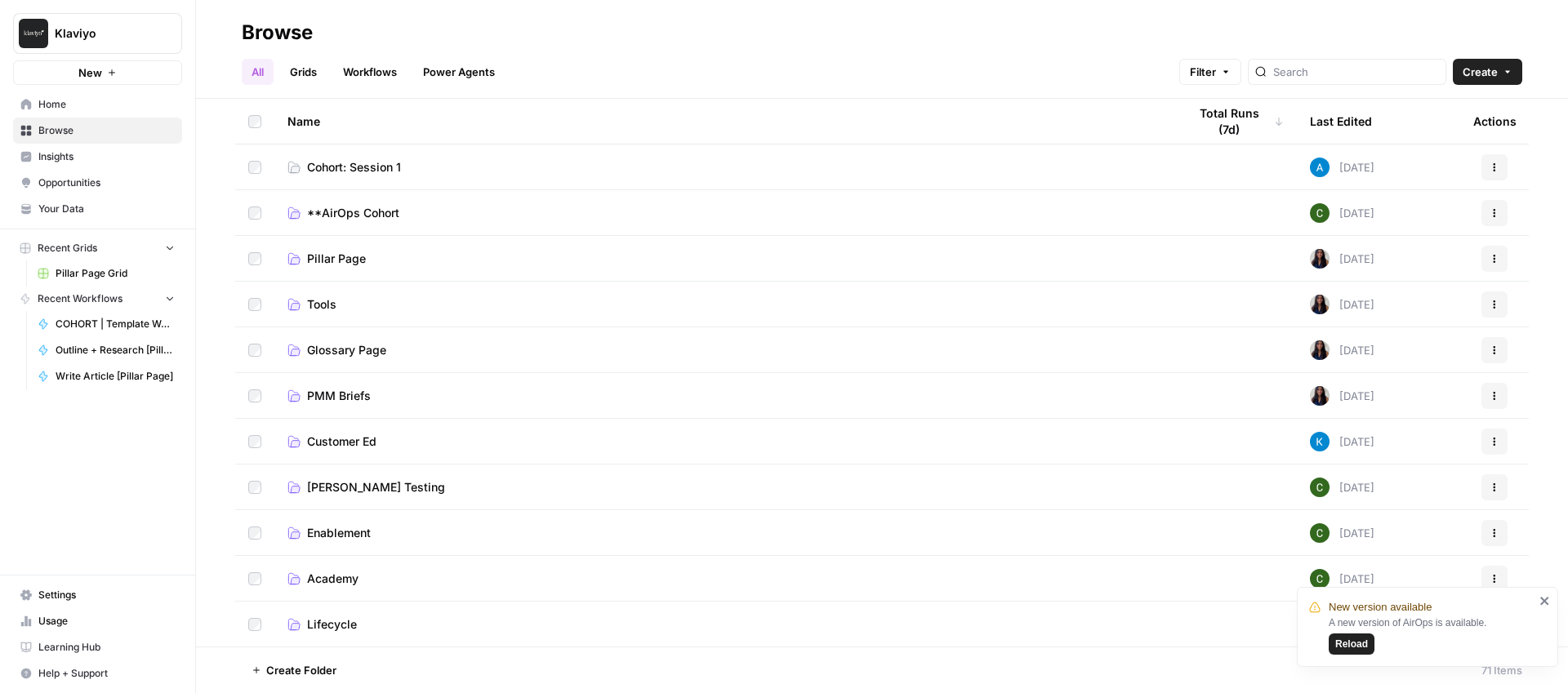
click at [327, 438] on span "Customer Ed" at bounding box center [342, 441] width 70 height 16
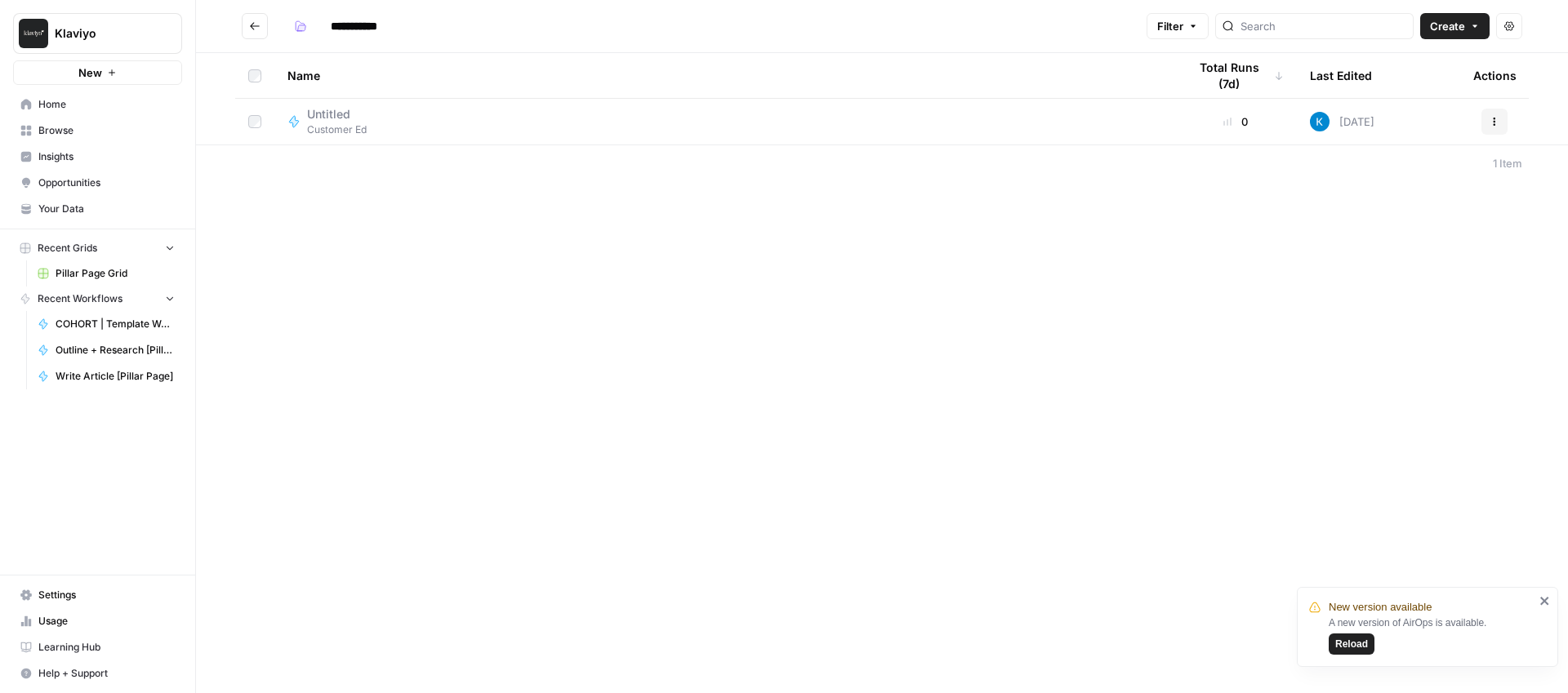
click at [254, 23] on icon "Go back" at bounding box center [254, 25] width 11 height 11
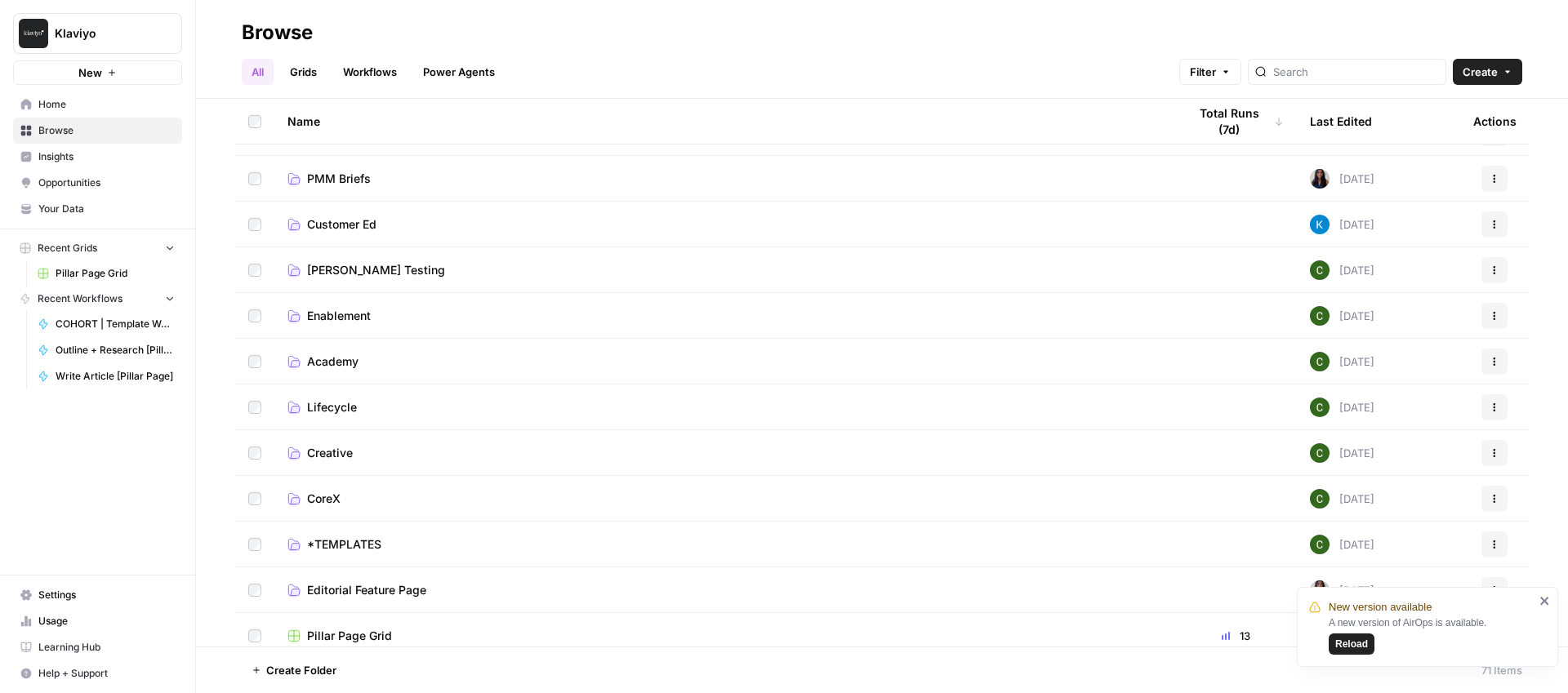
scroll to position [230, 0]
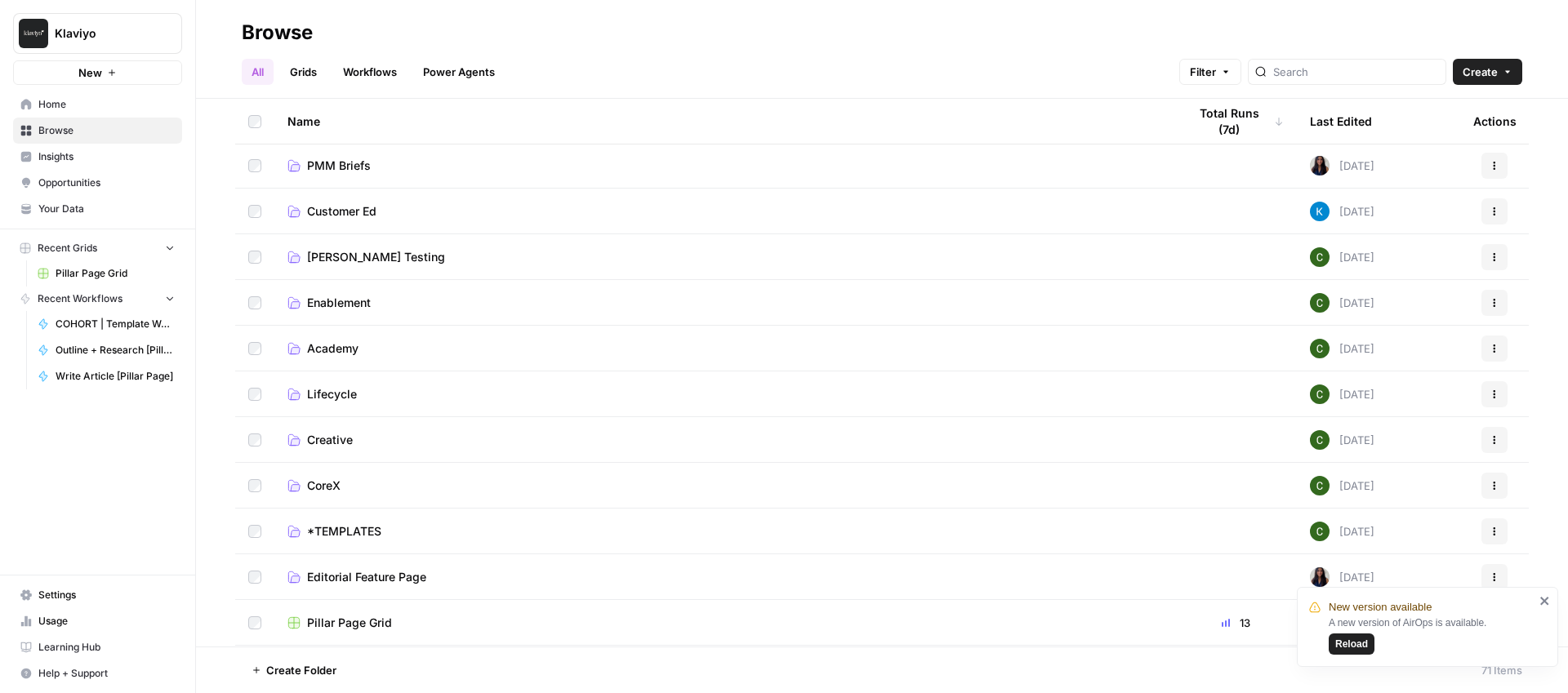
click at [331, 346] on span "Academy" at bounding box center [332, 348] width 52 height 16
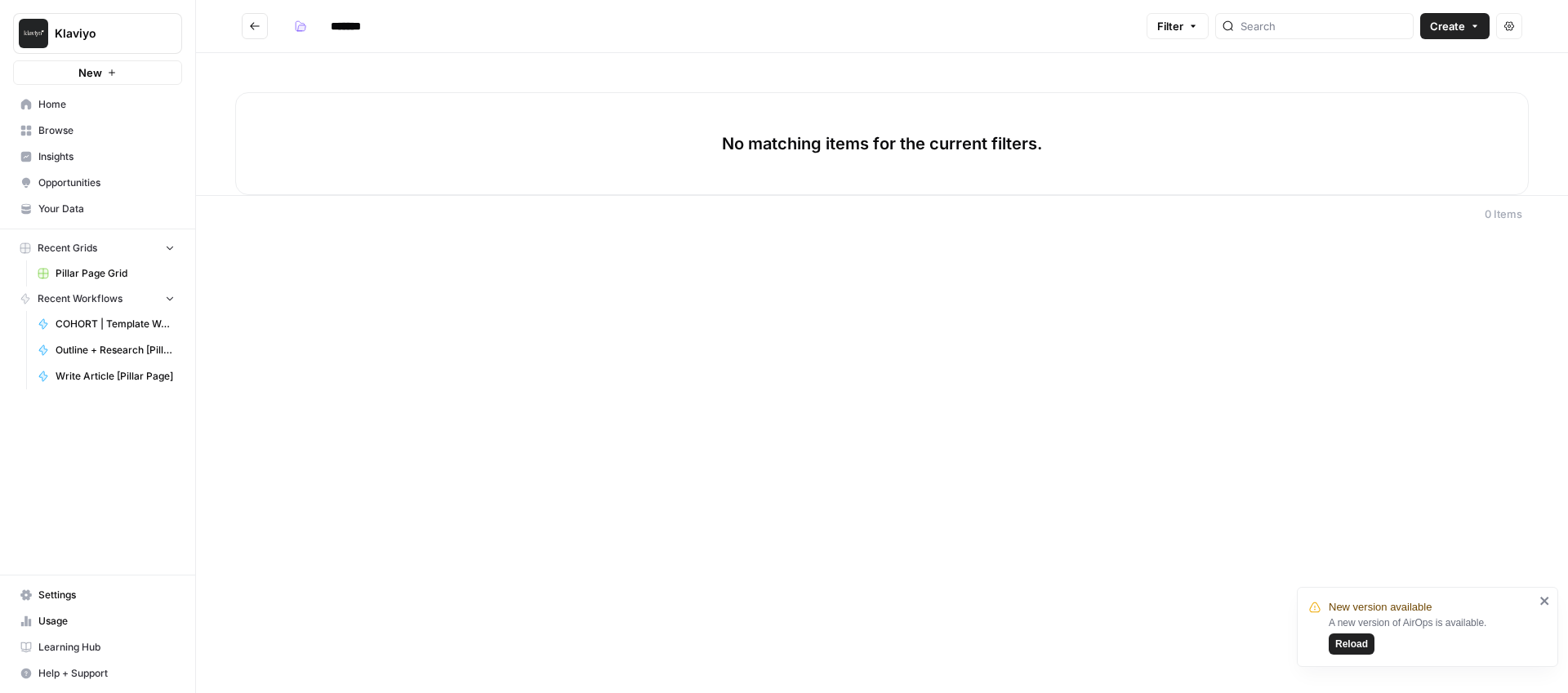
click at [246, 30] on button "Go back" at bounding box center [254, 25] width 26 height 26
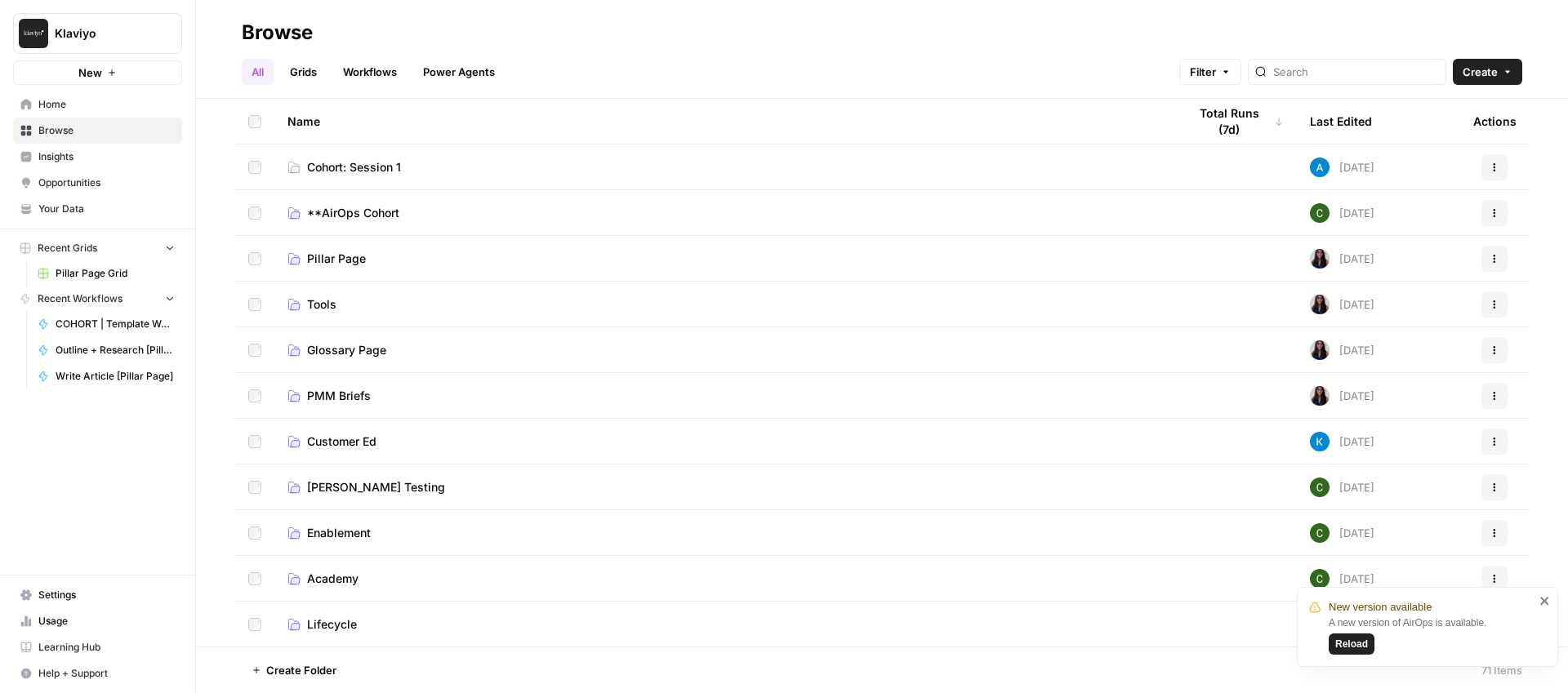
click at [58, 126] on span "Browse" at bounding box center [106, 130] width 136 height 14
click at [78, 272] on span "Pillar Page Grid" at bounding box center [115, 273] width 119 height 14
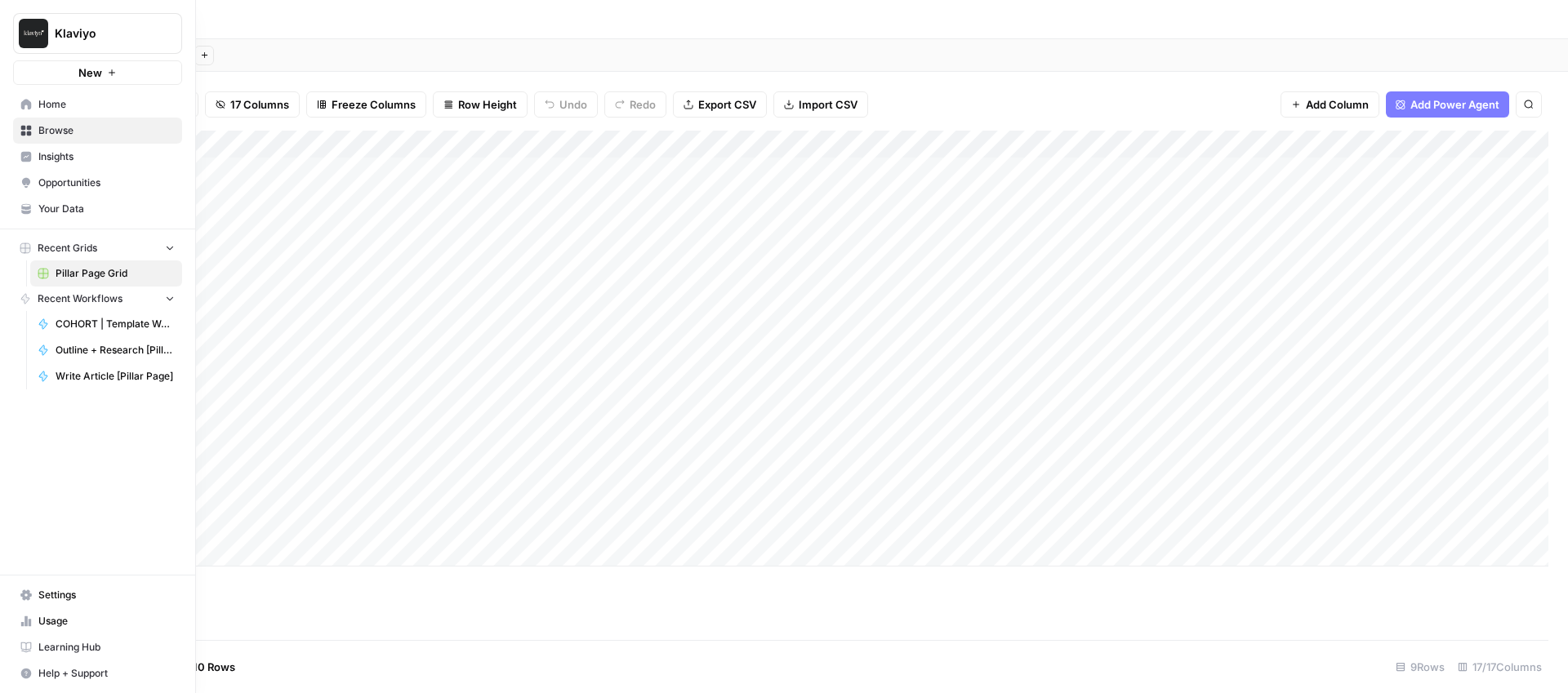
click at [25, 125] on icon at bounding box center [25, 130] width 11 height 11
